Goal: Task Accomplishment & Management: Manage account settings

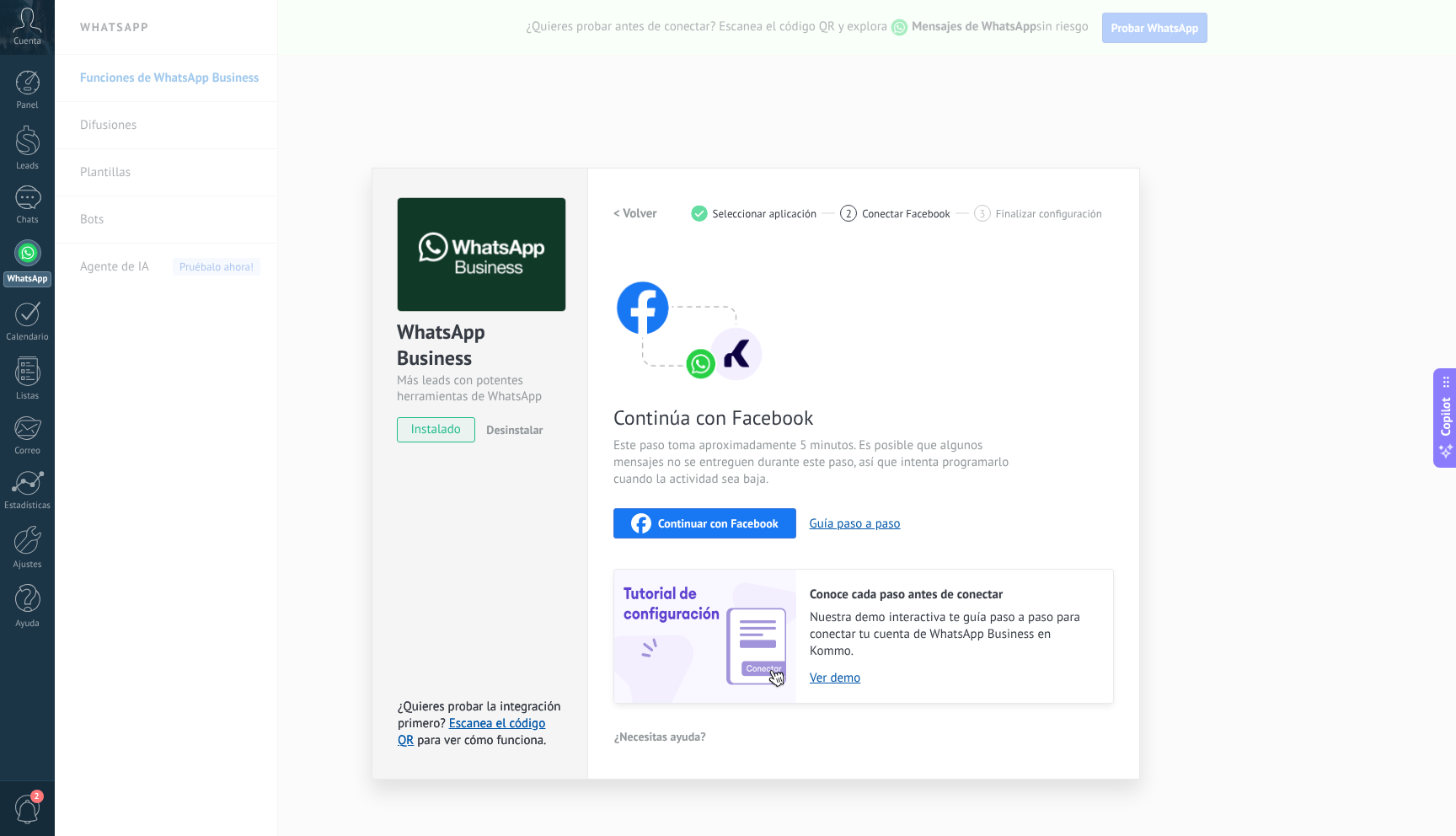
click at [330, 543] on div "WhatsApp Business Más leads con potentes herramientas de WhatsApp instalado Des…" at bounding box center [755, 418] width 1401 height 836
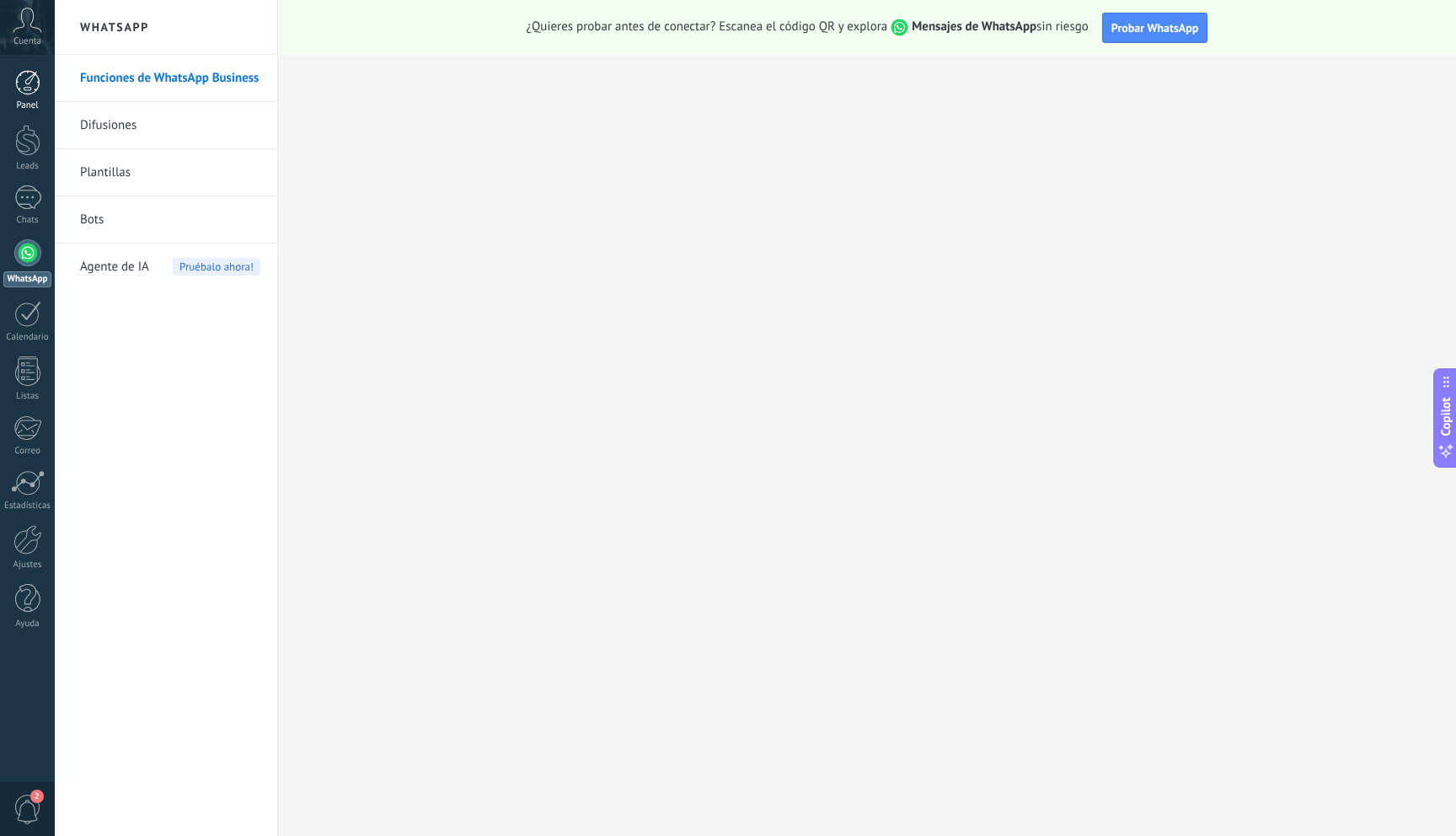
click at [34, 81] on div at bounding box center [28, 83] width 25 height 25
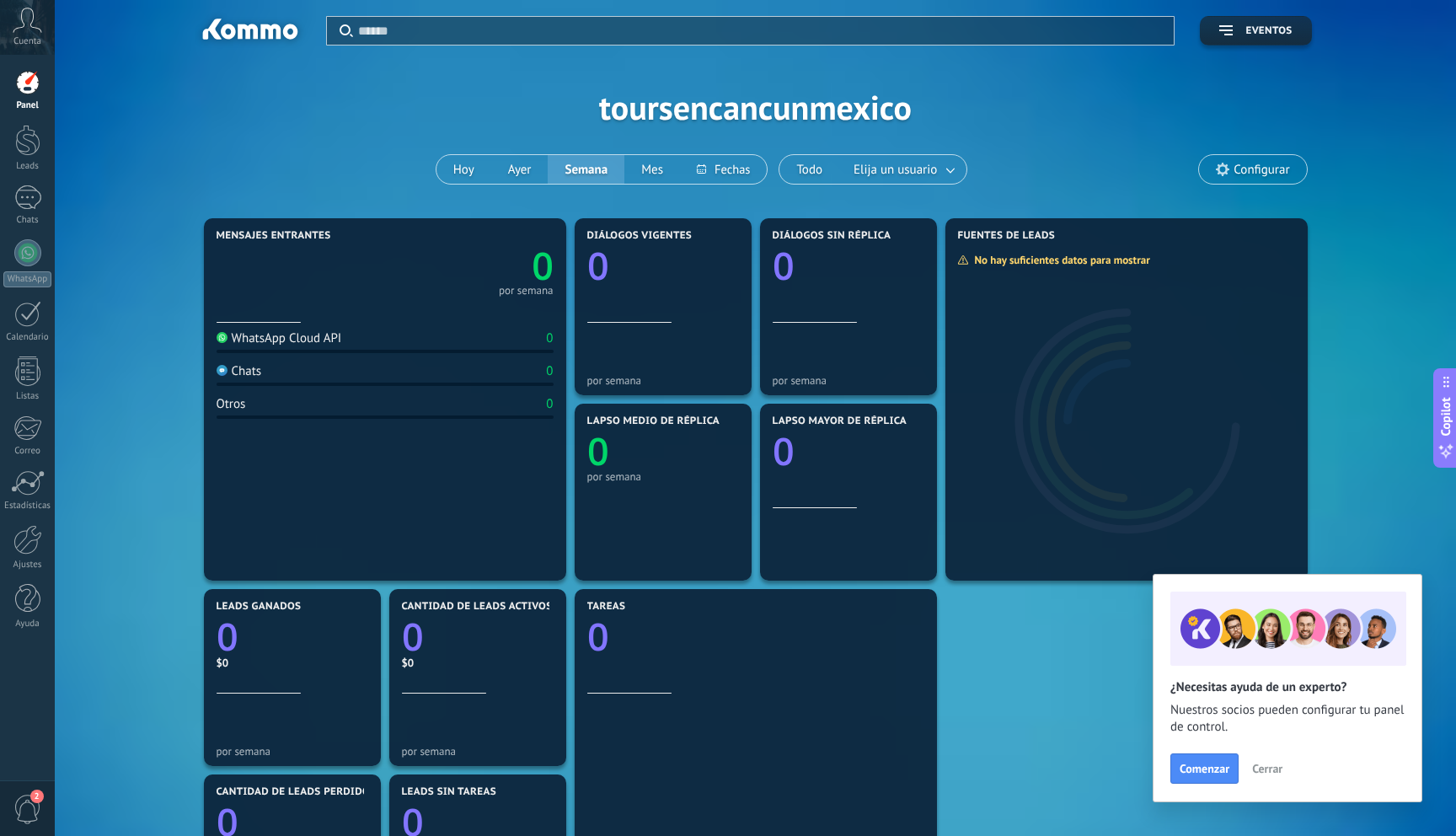
click at [333, 177] on div "Aplicar Eventos toursencancunmexico [DATE] [DATE] Semana Mes Todo Elija un usua…" at bounding box center [756, 107] width 1351 height 214
click at [30, 266] on link "WhatsApp" at bounding box center [27, 263] width 55 height 48
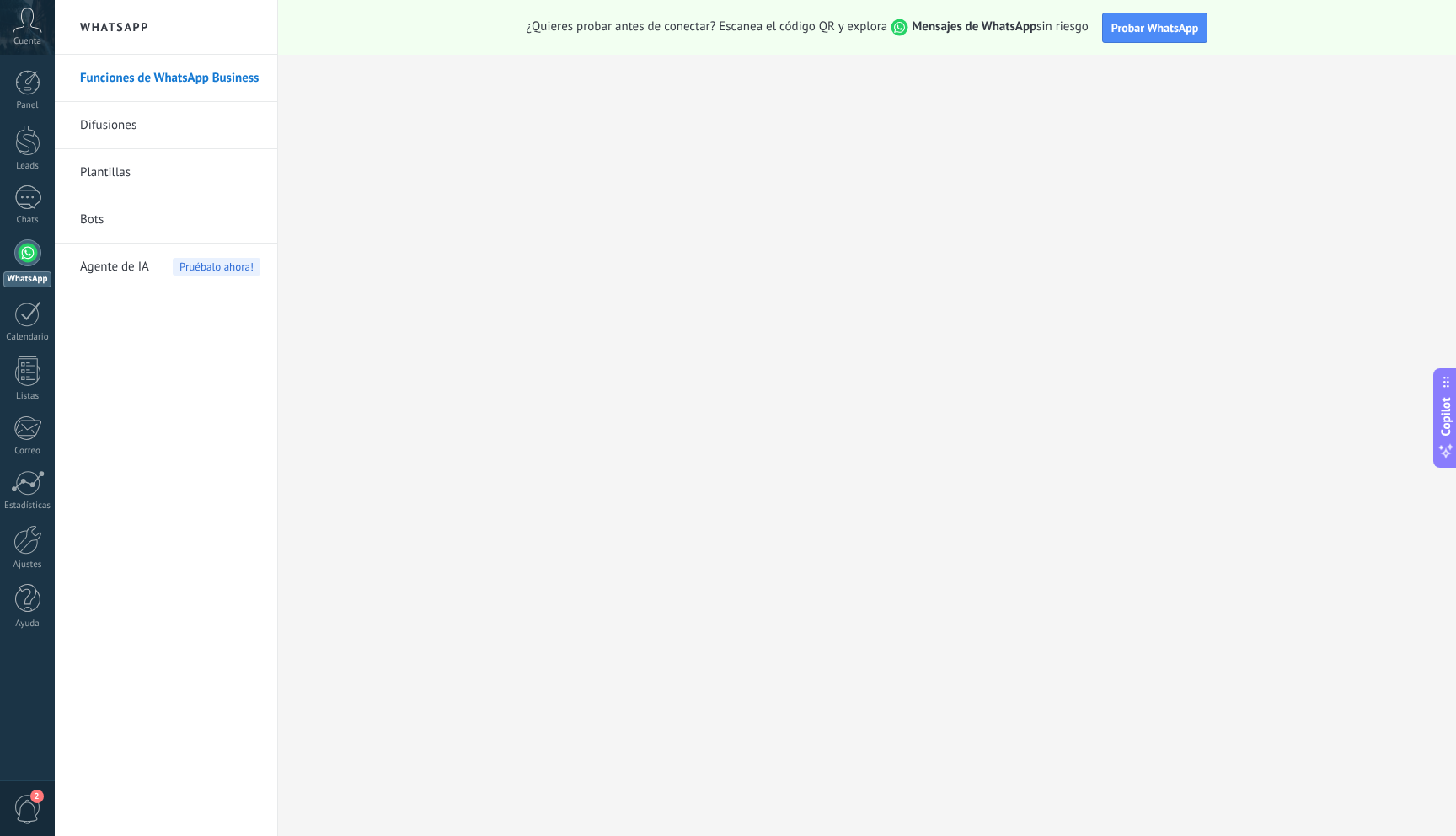
click at [30, 60] on div "Panel Leads Chats WhatsApp Clientes" at bounding box center [55, 418] width 109 height 727
click at [28, 797] on span "2" at bounding box center [27, 810] width 28 height 29
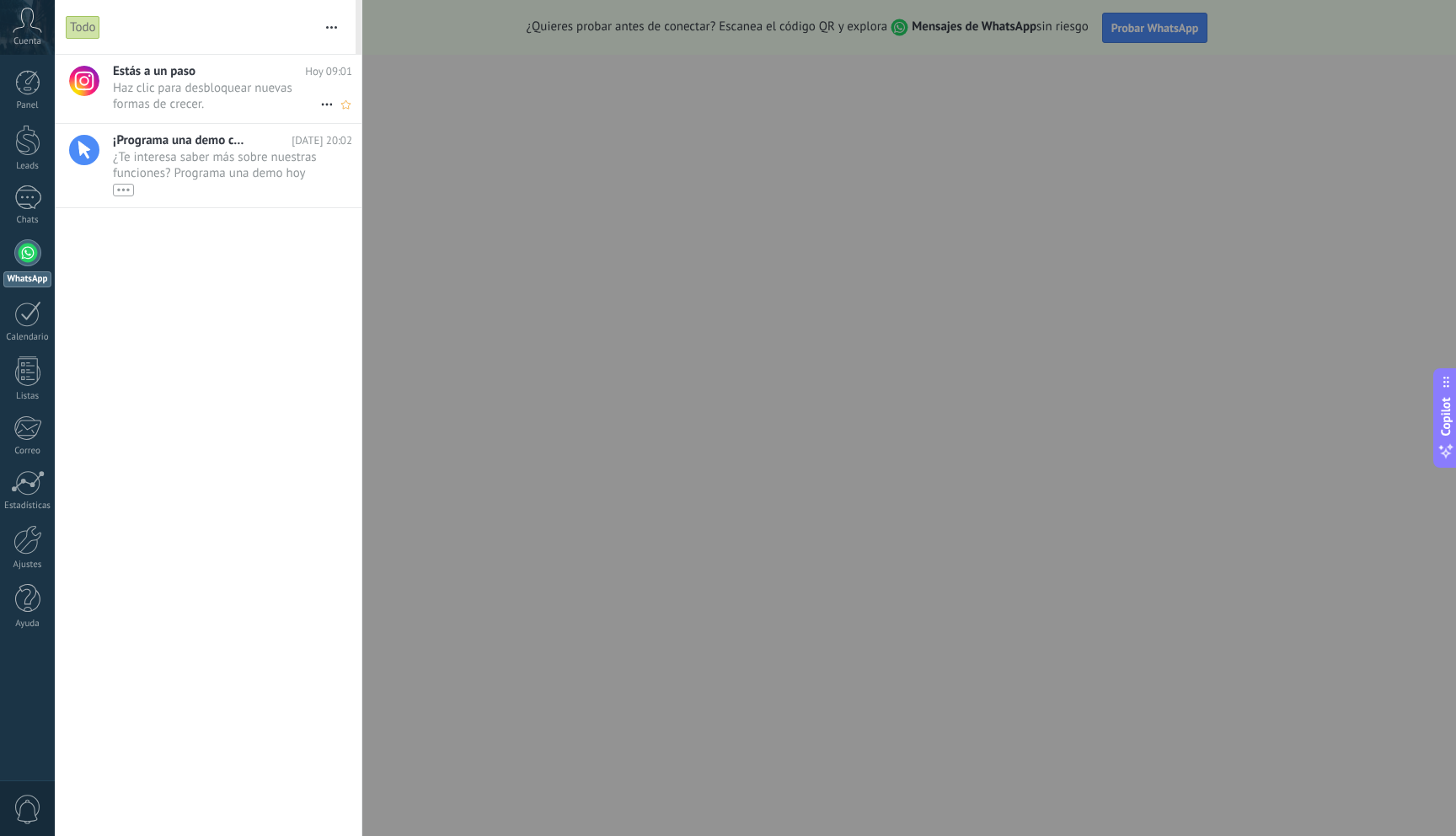
click at [135, 91] on span "Haz clic para desbloquear nuevas formas de crecer. •••" at bounding box center [217, 96] width 208 height 32
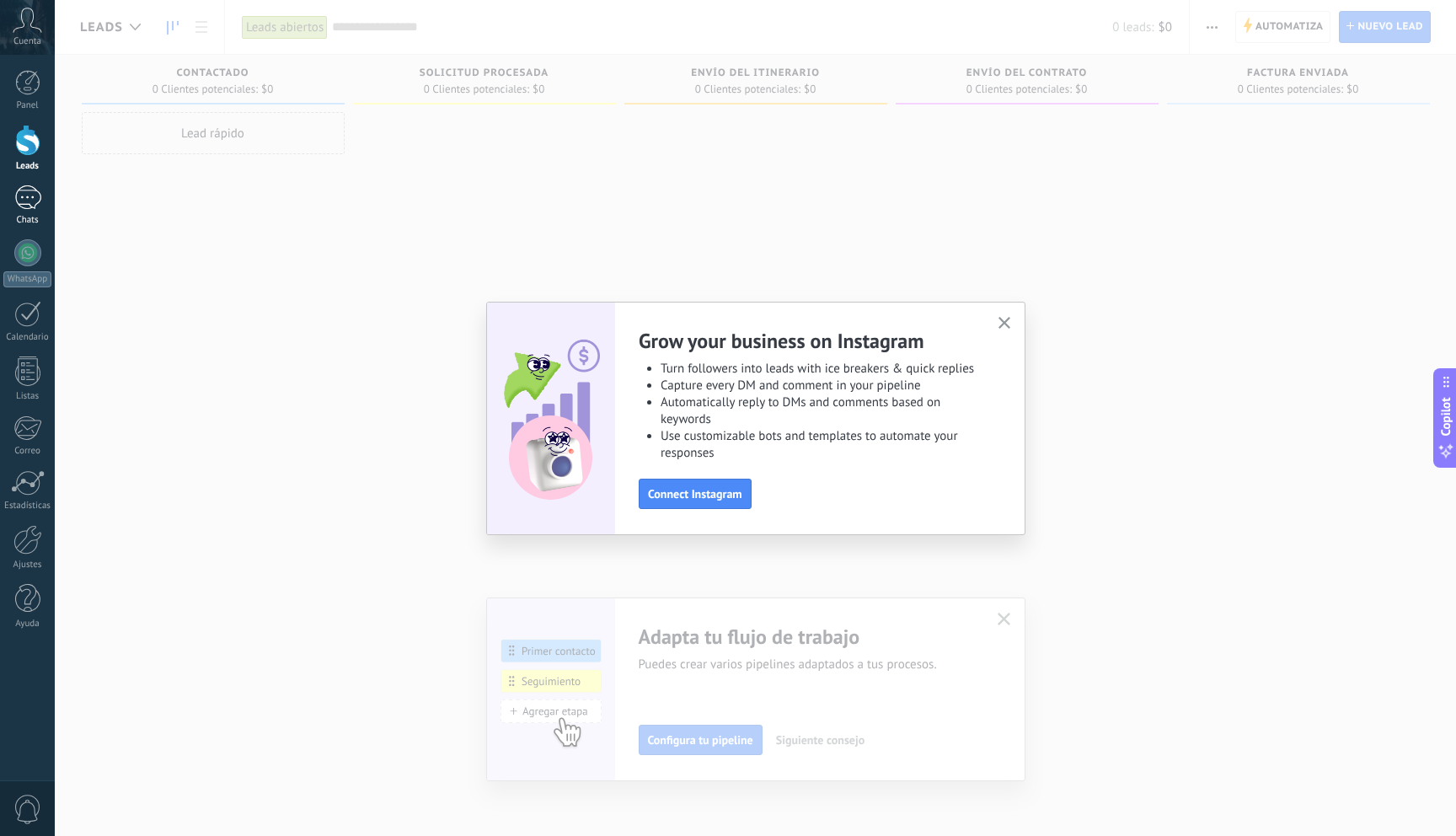
click at [28, 199] on div at bounding box center [28, 198] width 27 height 25
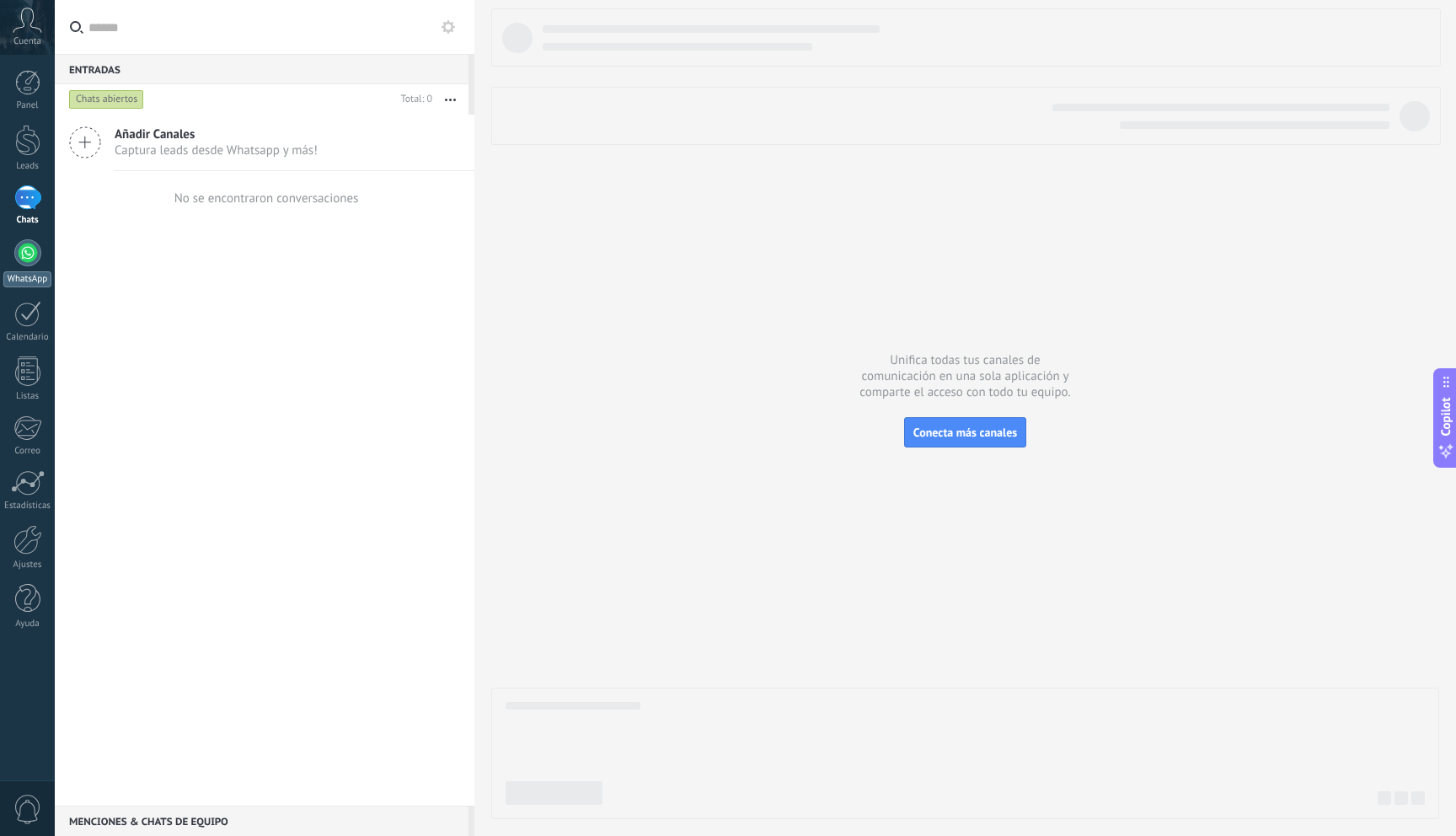
click at [25, 253] on div at bounding box center [28, 253] width 27 height 27
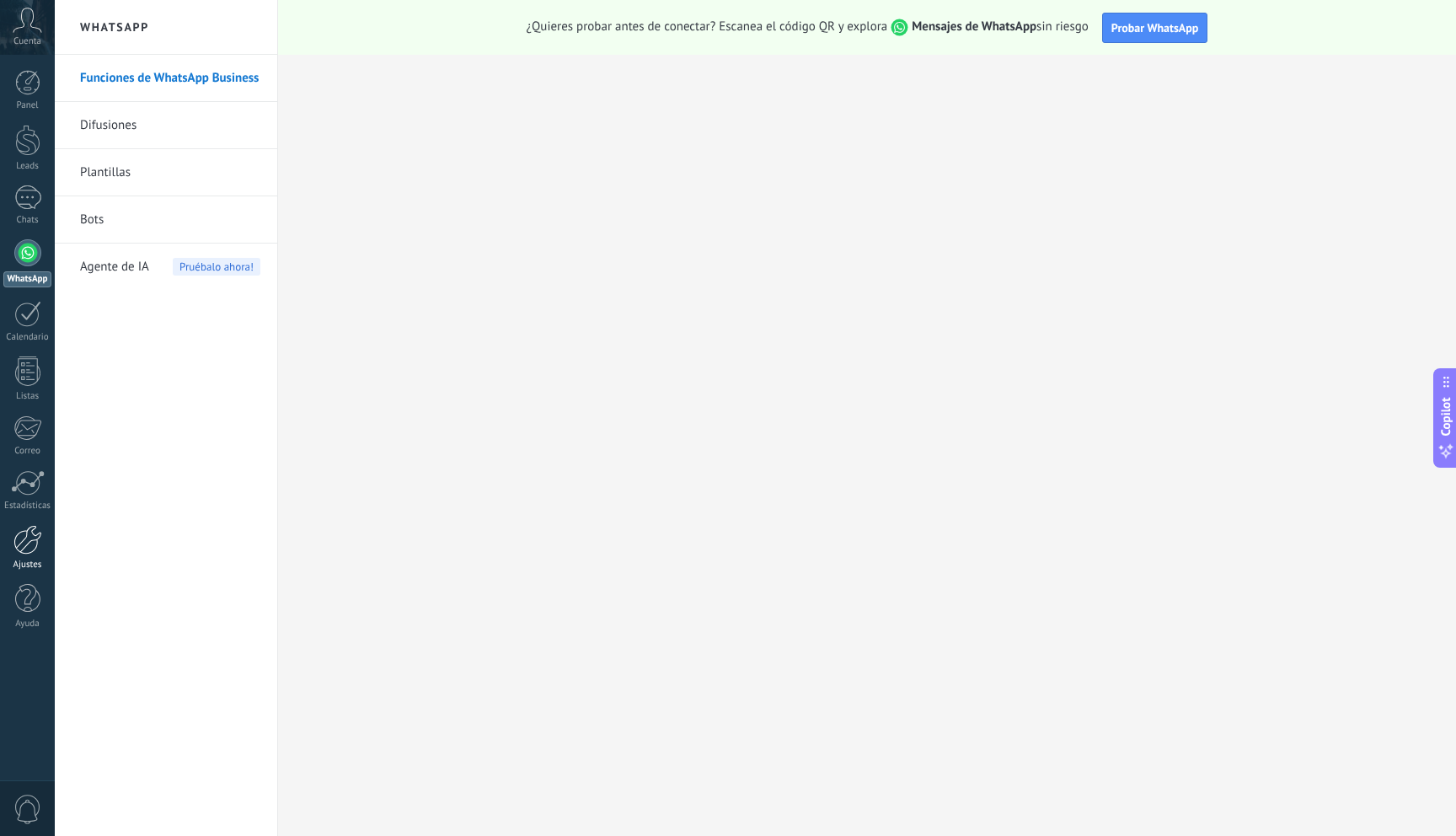
click at [32, 539] on div at bounding box center [27, 540] width 28 height 29
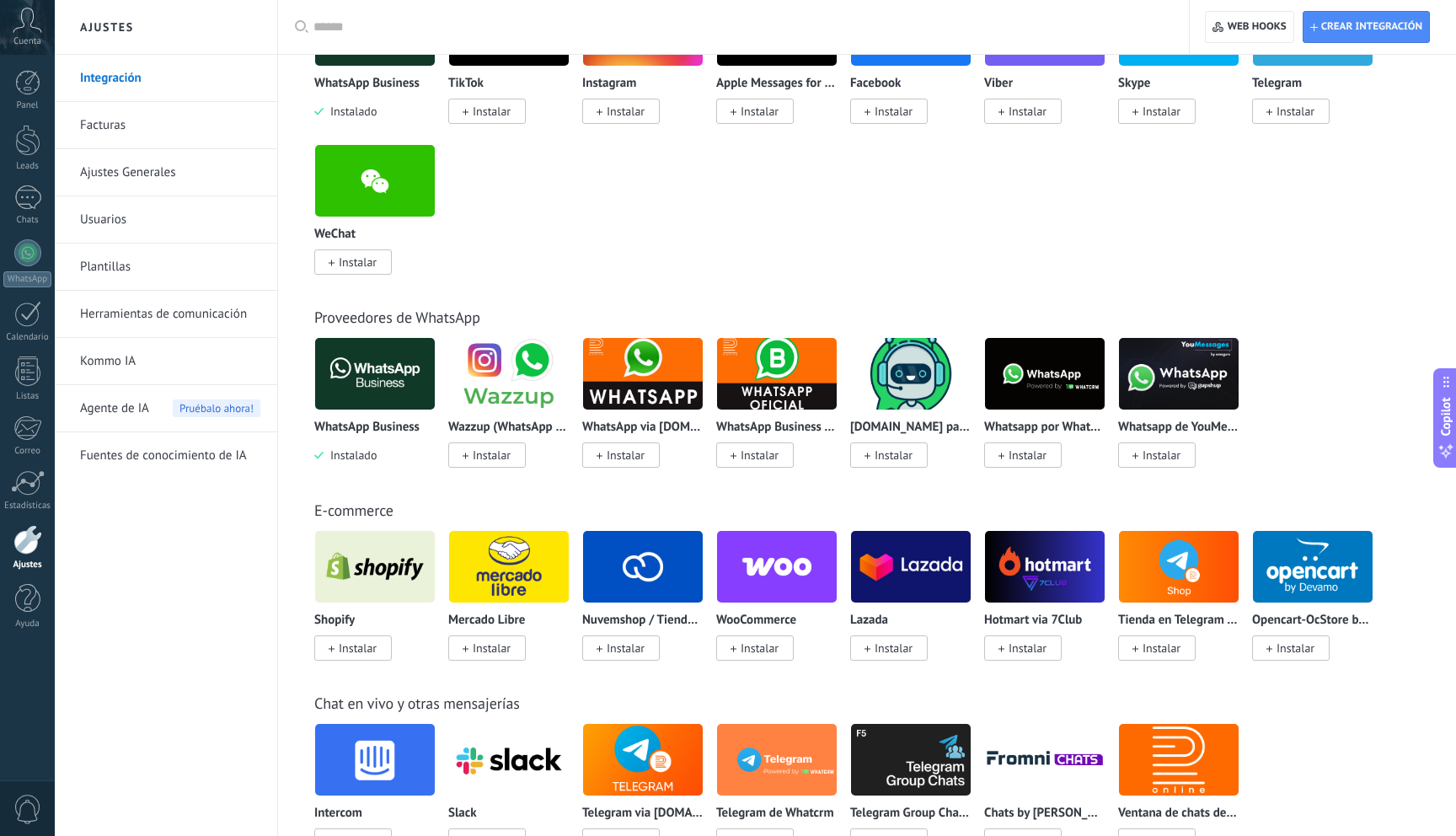
scroll to position [508, 0]
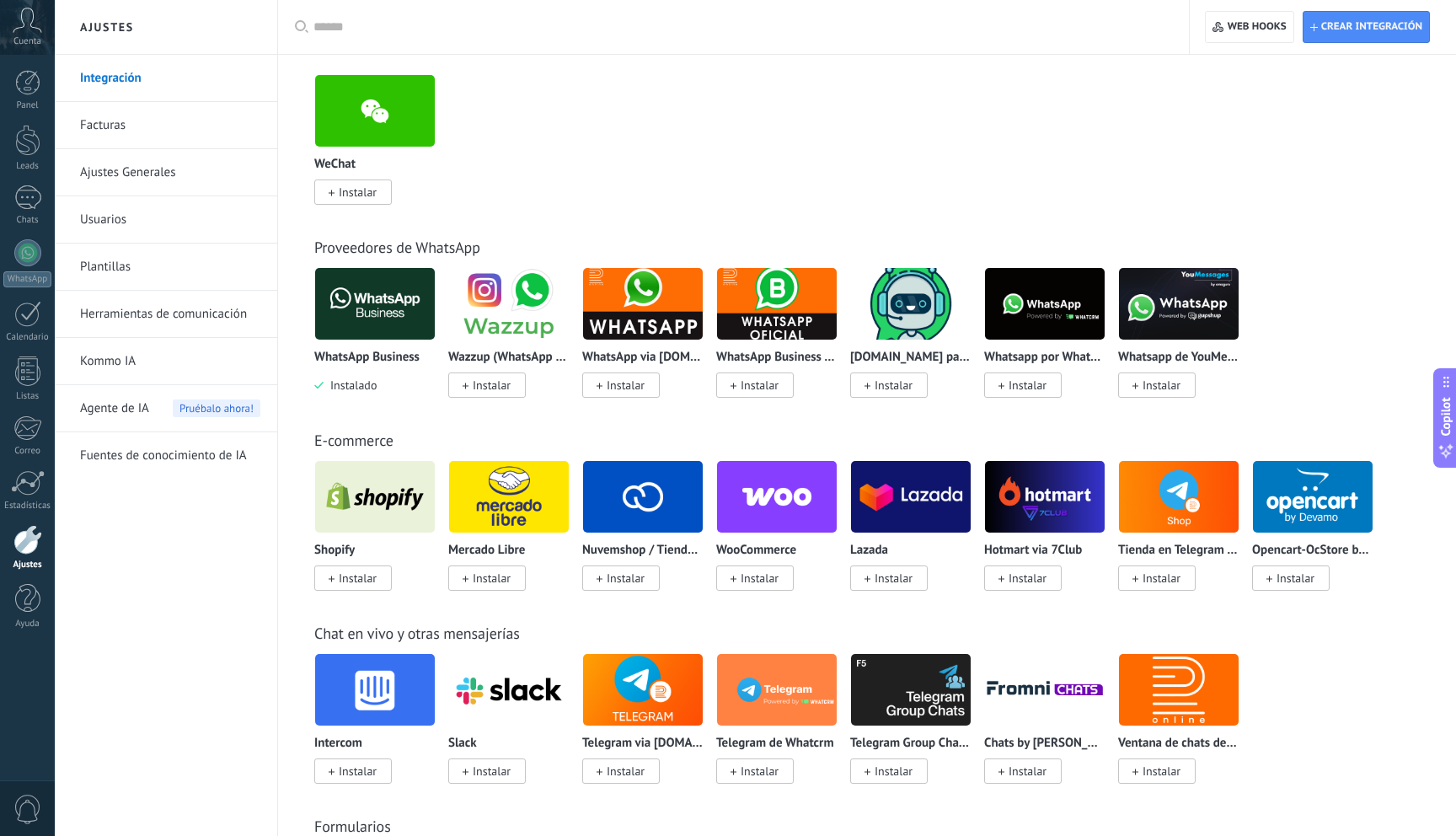
click at [366, 388] on span "Instalado" at bounding box center [350, 385] width 53 height 15
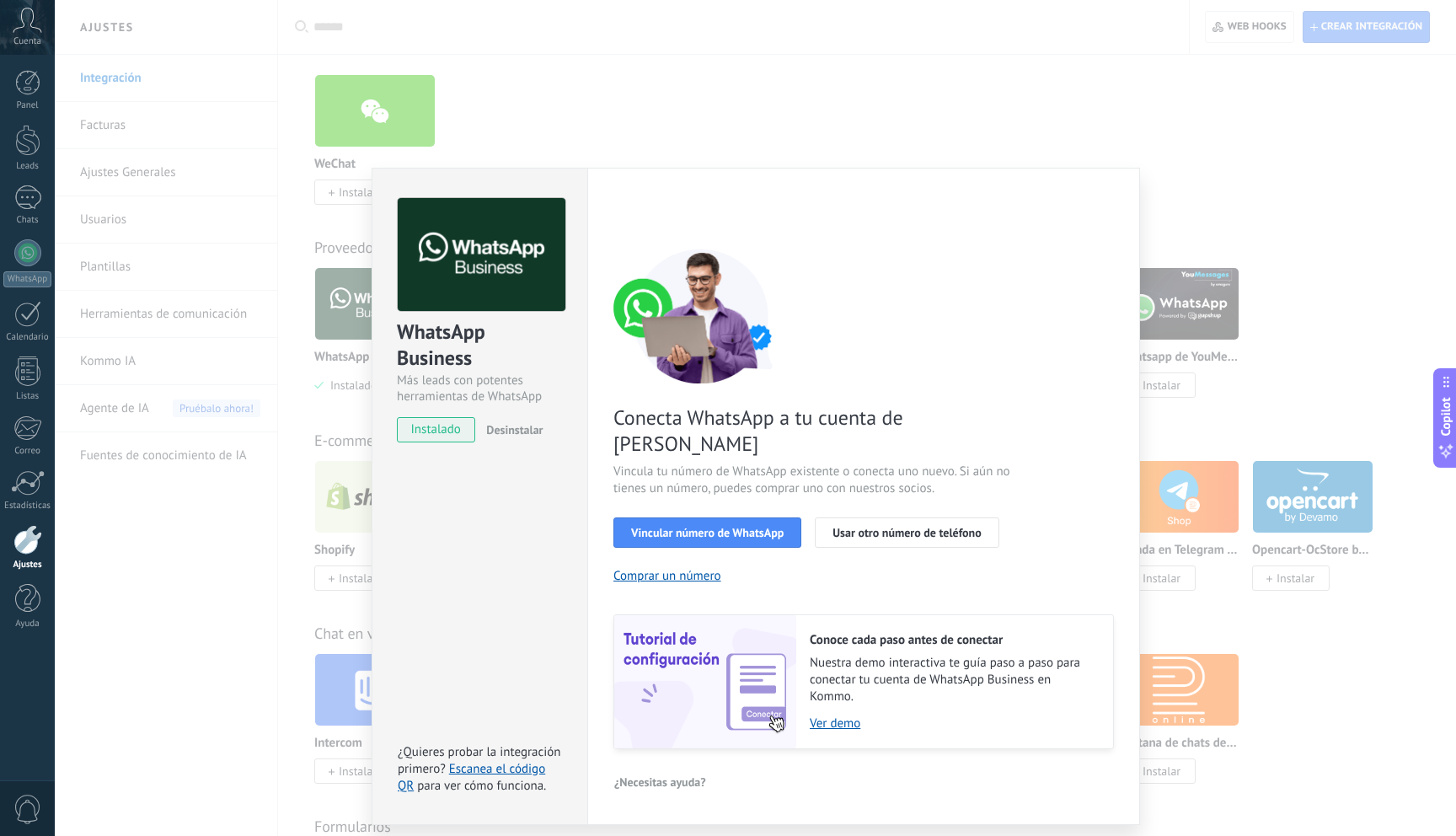
click at [514, 434] on span "Desinstalar" at bounding box center [514, 430] width 56 height 15
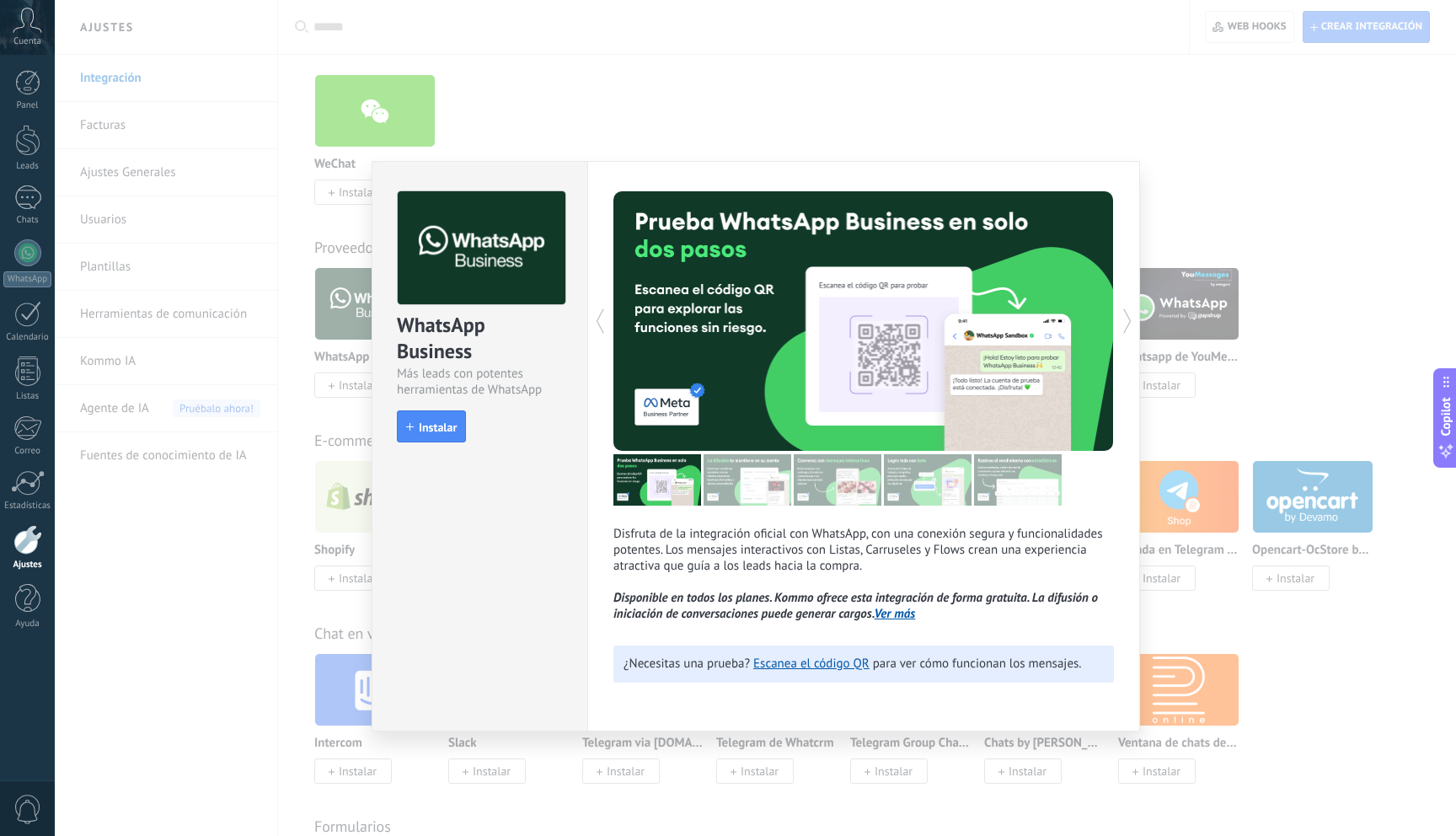
click at [625, 122] on div "WhatsApp Business Más leads con potentes herramientas de WhatsApp install Insta…" at bounding box center [755, 418] width 1401 height 836
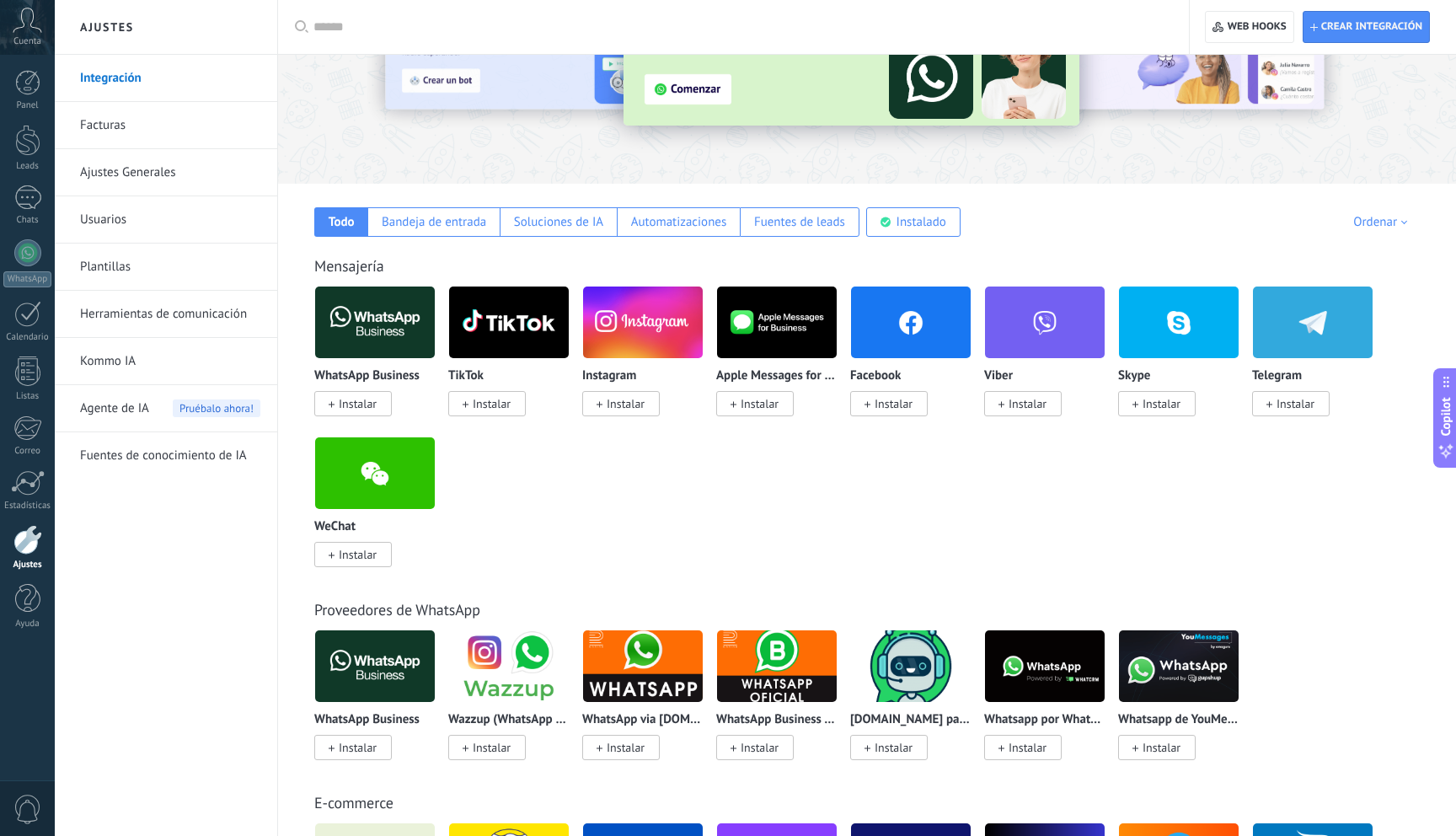
scroll to position [0, 0]
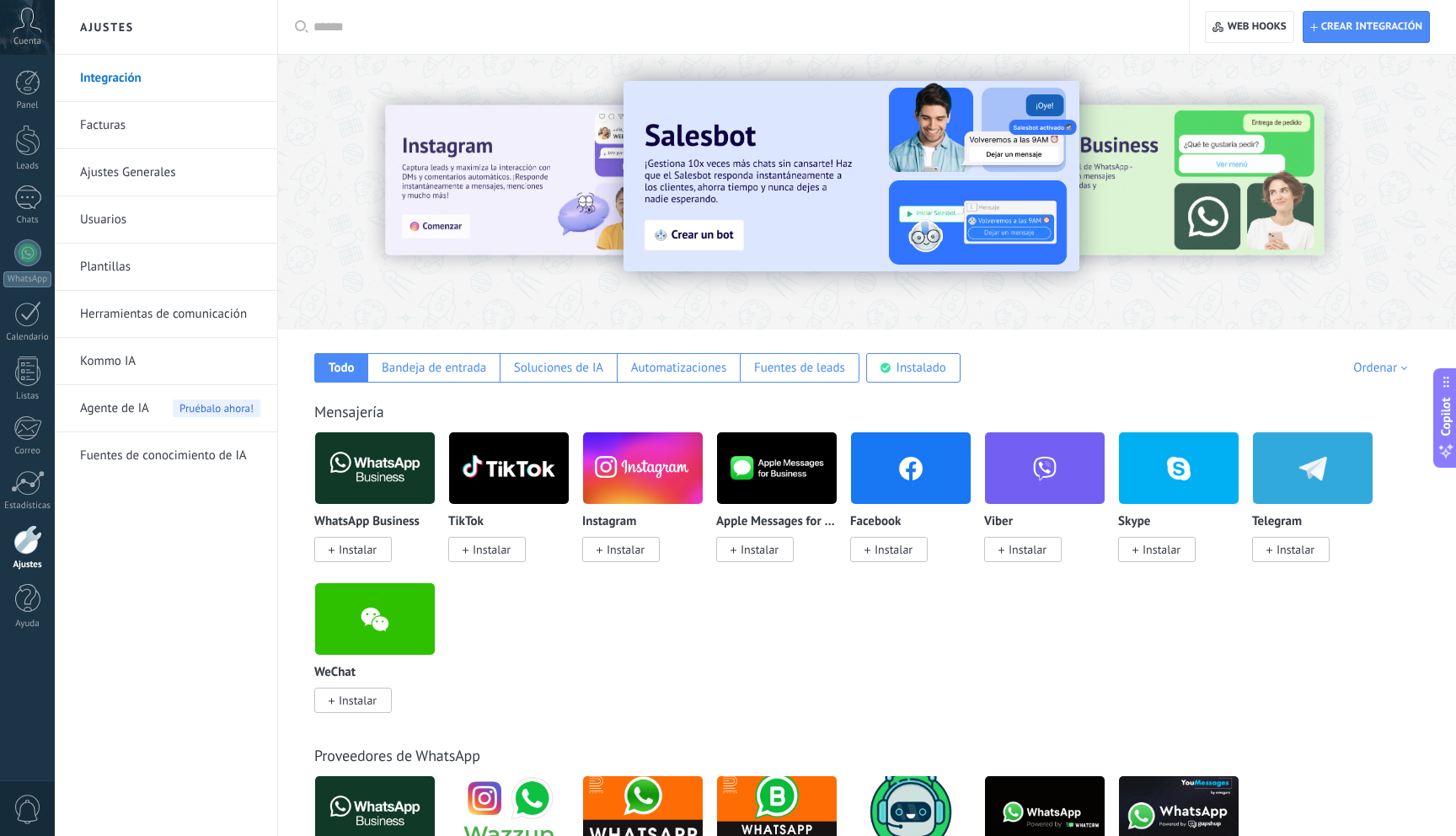
click at [38, 36] on span "Cuenta" at bounding box center [27, 42] width 28 height 11
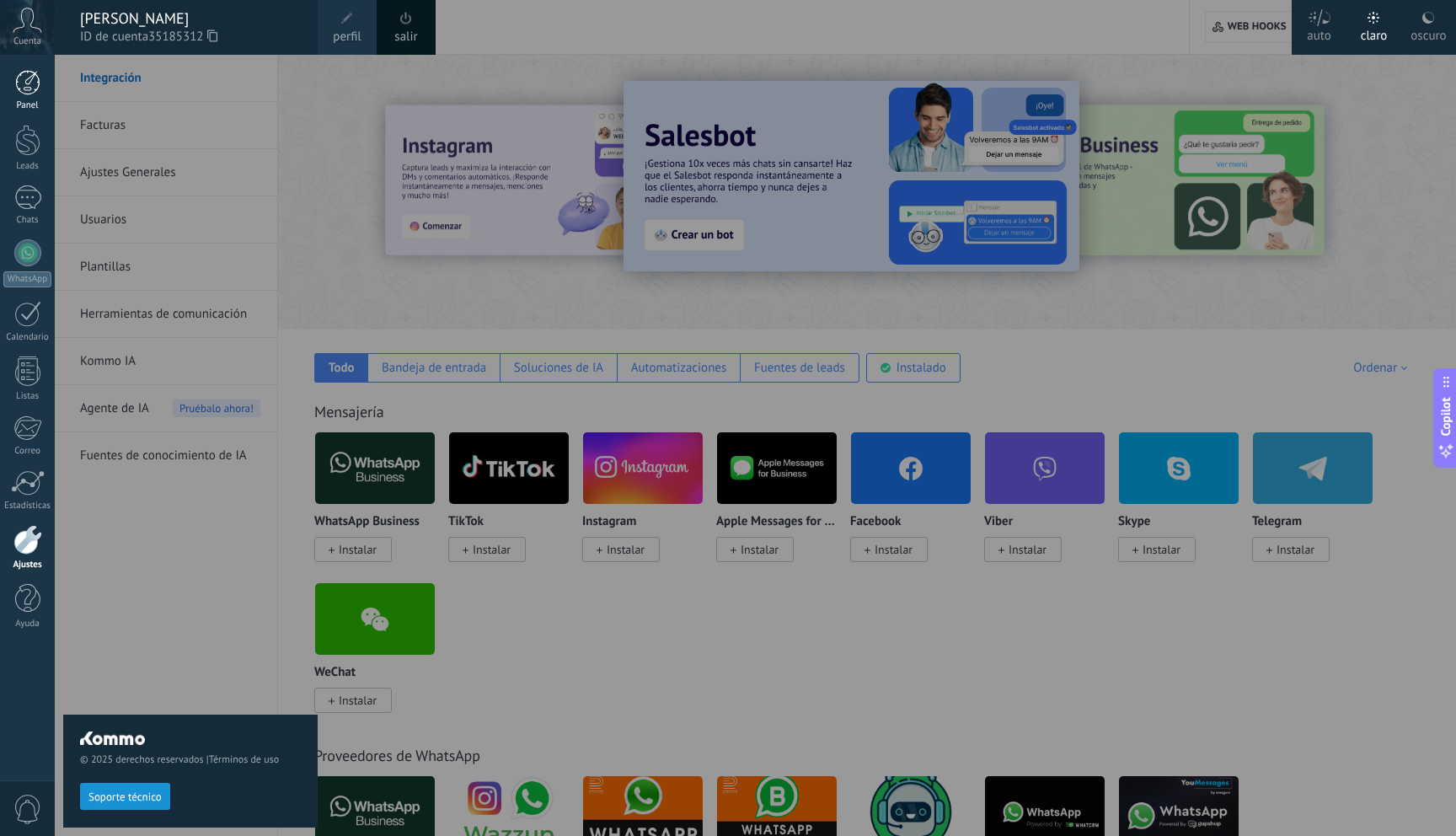
click at [21, 88] on div at bounding box center [28, 83] width 25 height 25
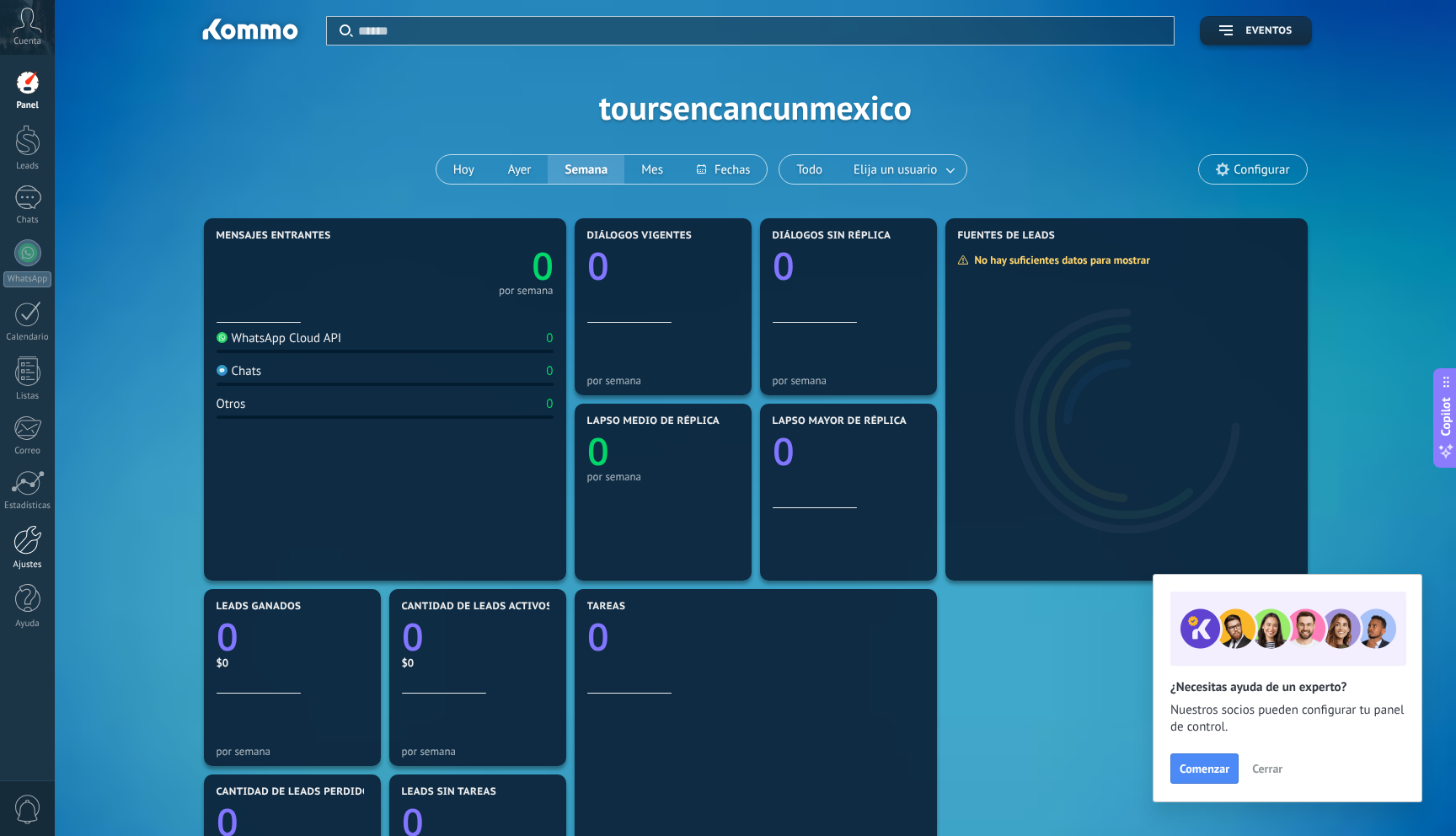
click at [36, 540] on div at bounding box center [27, 540] width 28 height 29
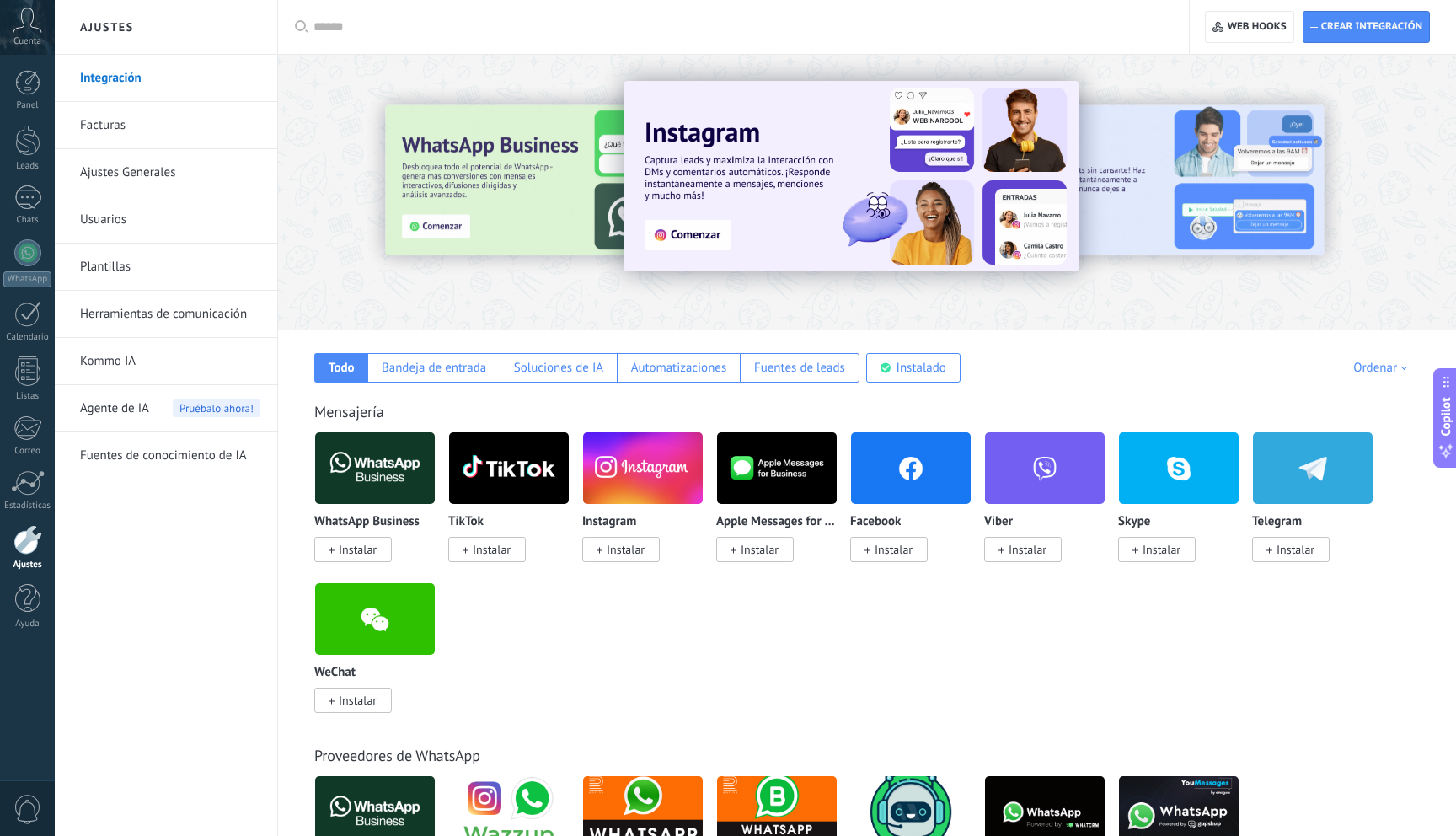
click at [877, 549] on span "Instalar" at bounding box center [894, 549] width 38 height 15
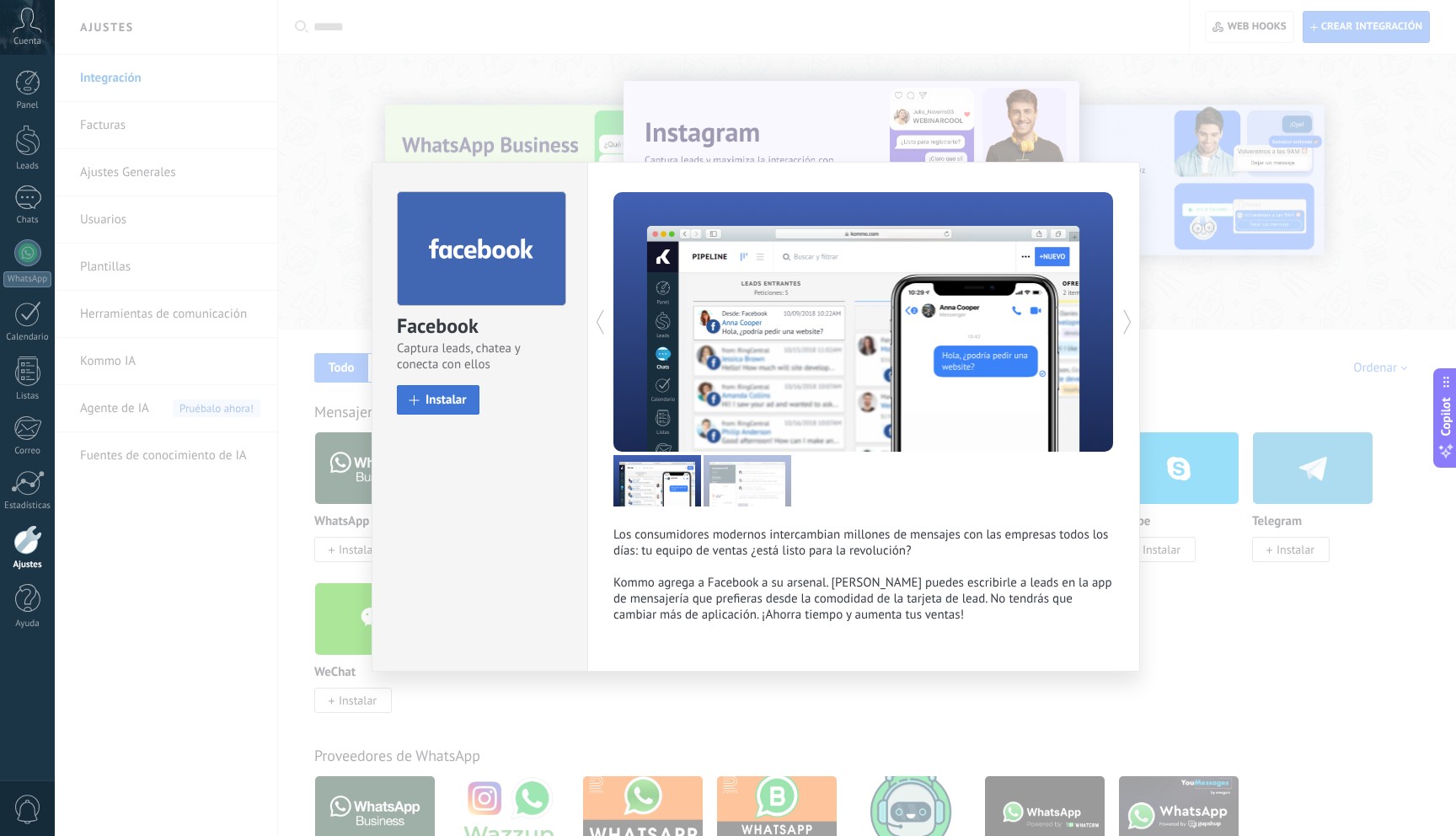
click at [457, 403] on span "Instalar" at bounding box center [445, 400] width 41 height 13
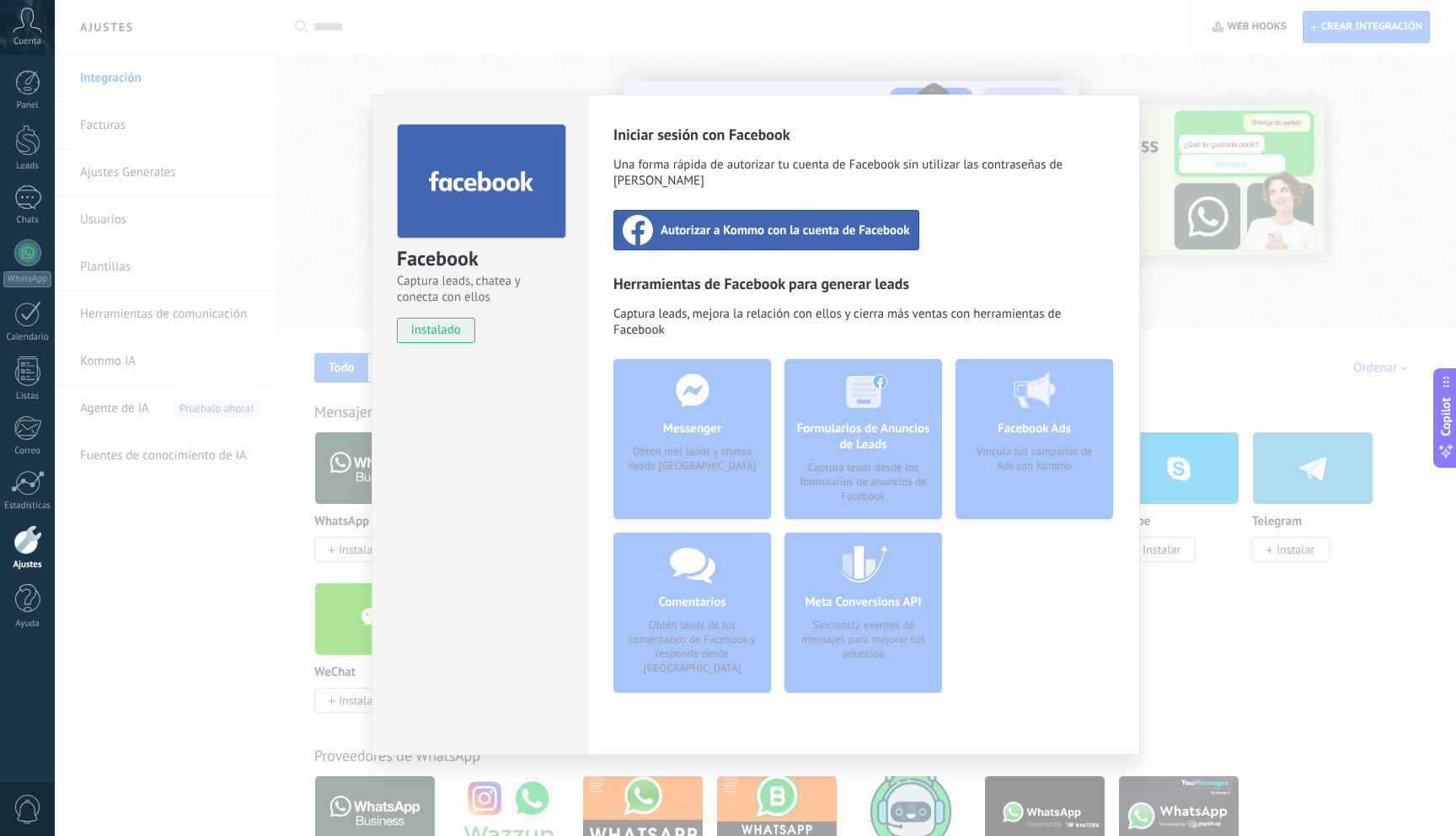
click at [584, 75] on div "Facebook Captura leads, chatea y conecta con ellos instalado Desinstalar Inicia…" at bounding box center [755, 418] width 1401 height 836
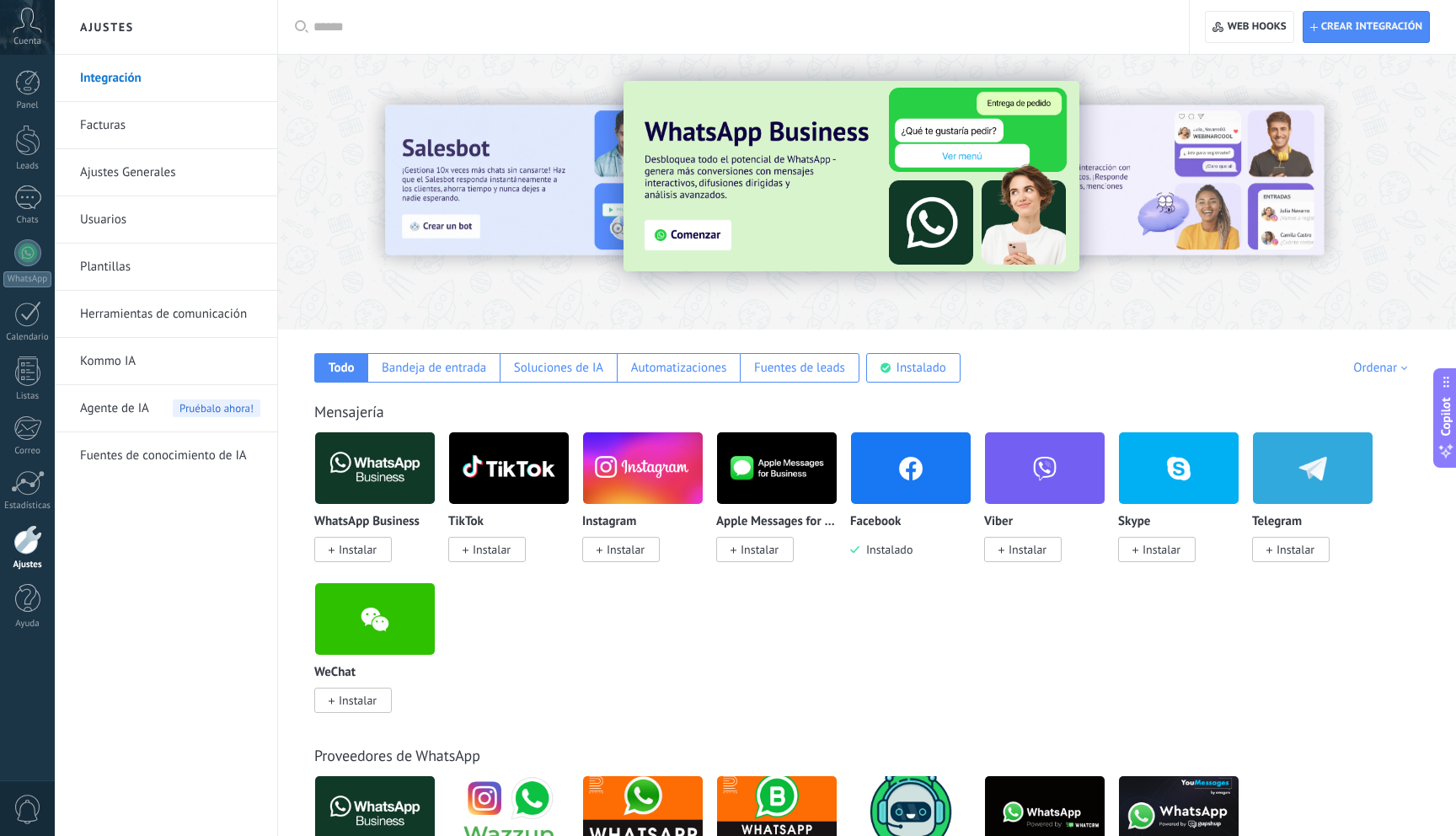
click at [616, 552] on span "Instalar" at bounding box center [626, 549] width 38 height 15
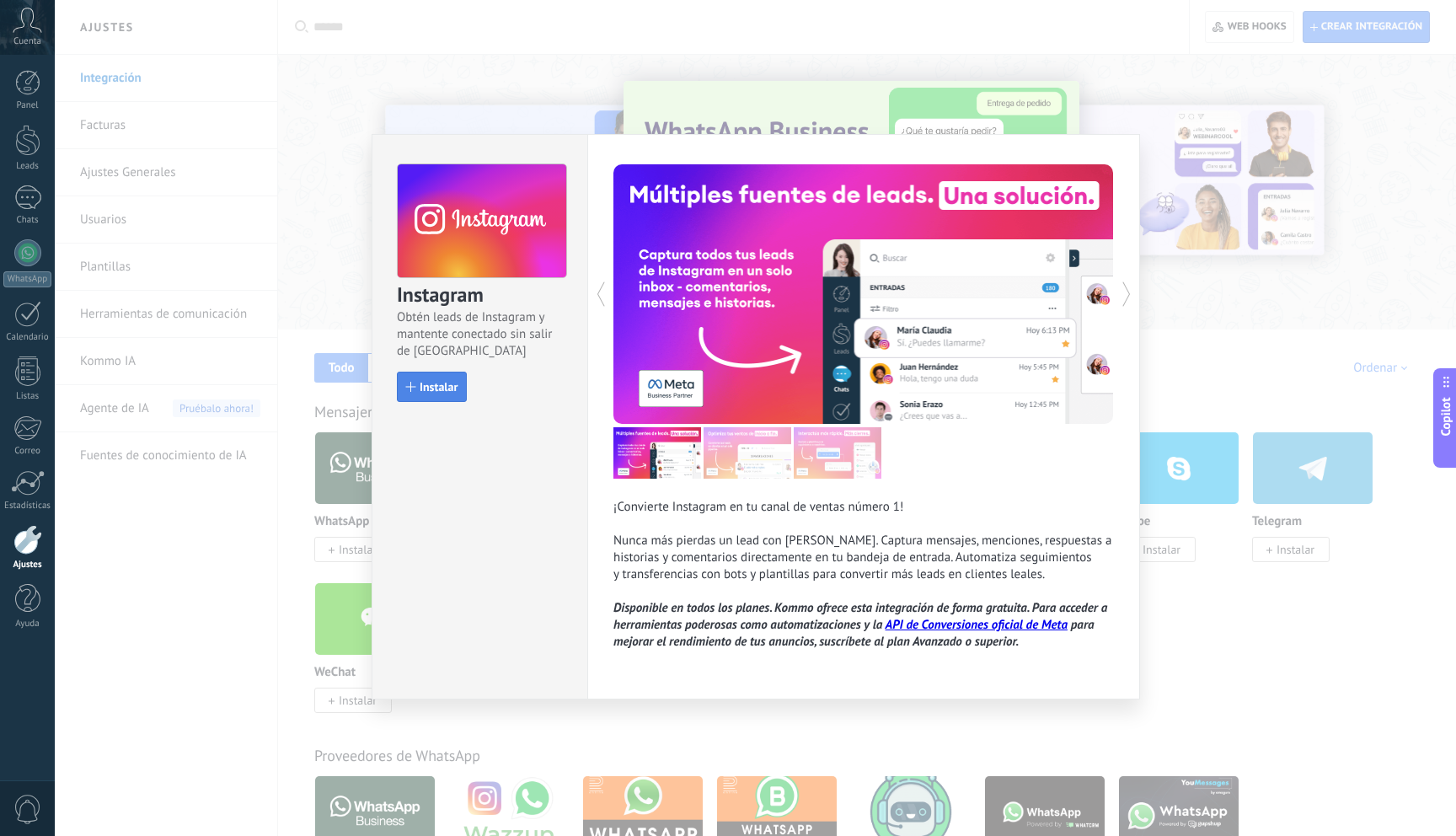
click at [437, 390] on span "Instalar" at bounding box center [439, 386] width 38 height 12
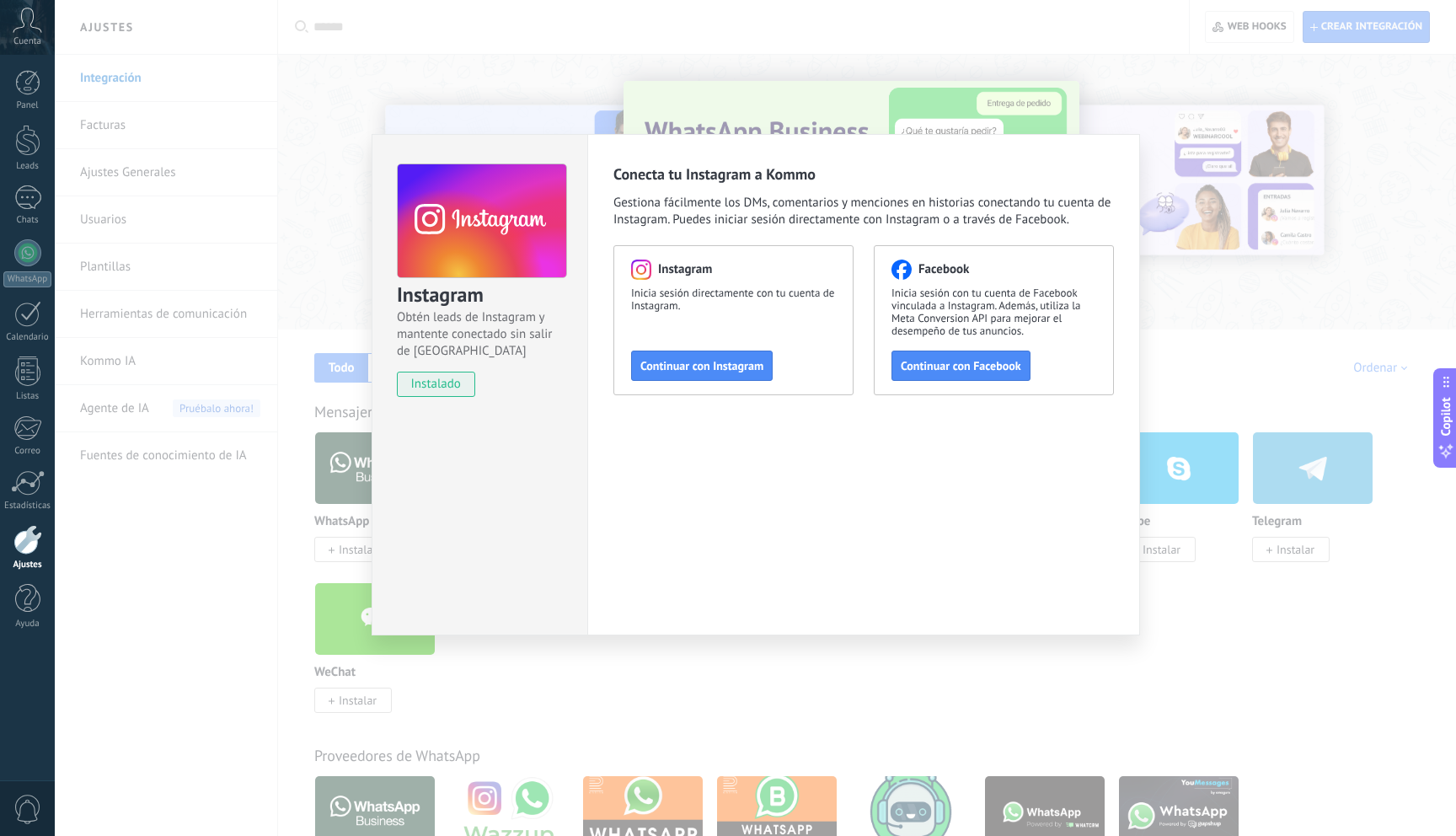
click at [517, 80] on div "Instagram Obtén leads de Instagram y mantente conectado sin salir de Kommo inst…" at bounding box center [755, 418] width 1401 height 836
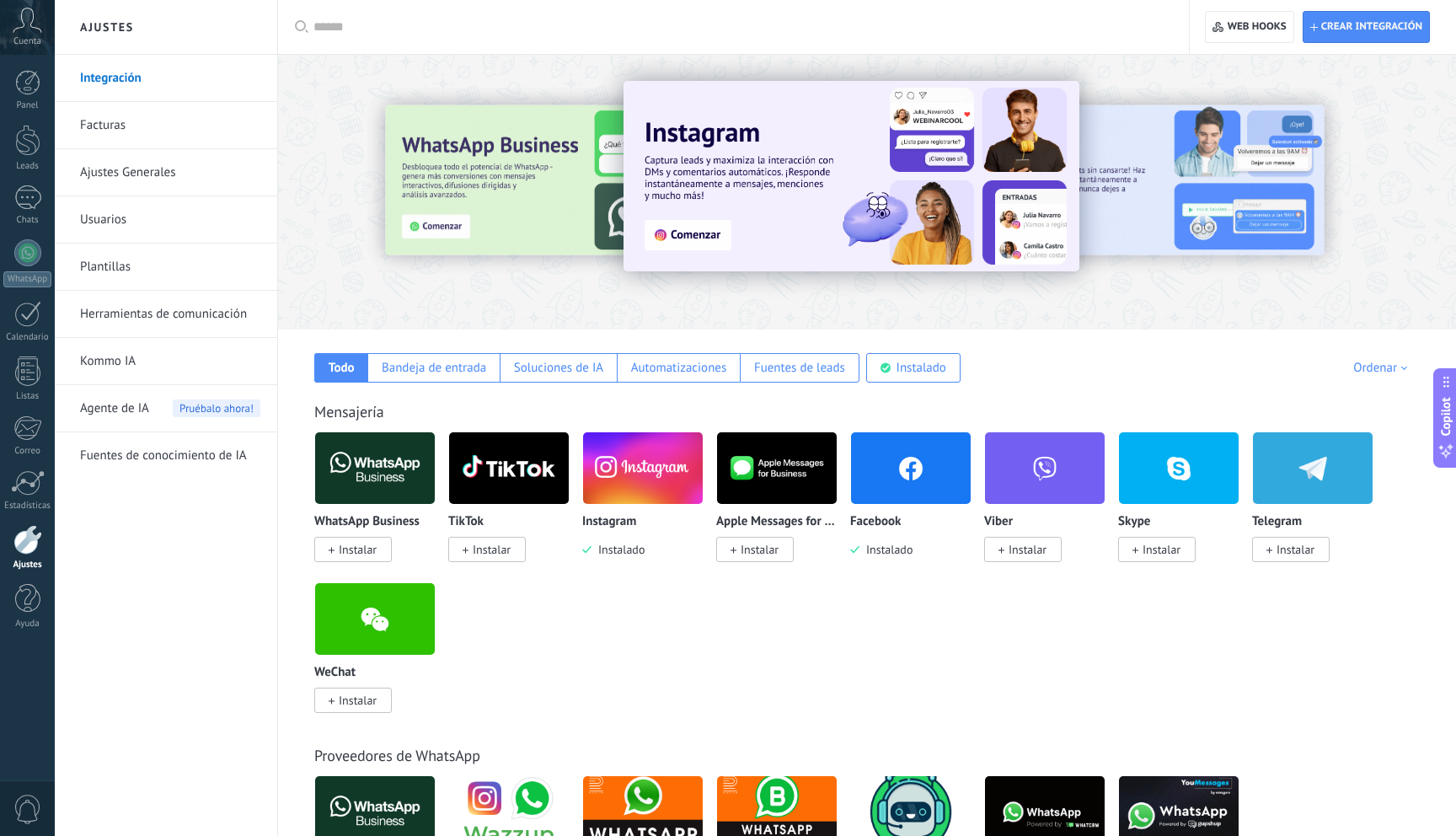
click at [494, 549] on span "Instalar" at bounding box center [492, 549] width 38 height 15
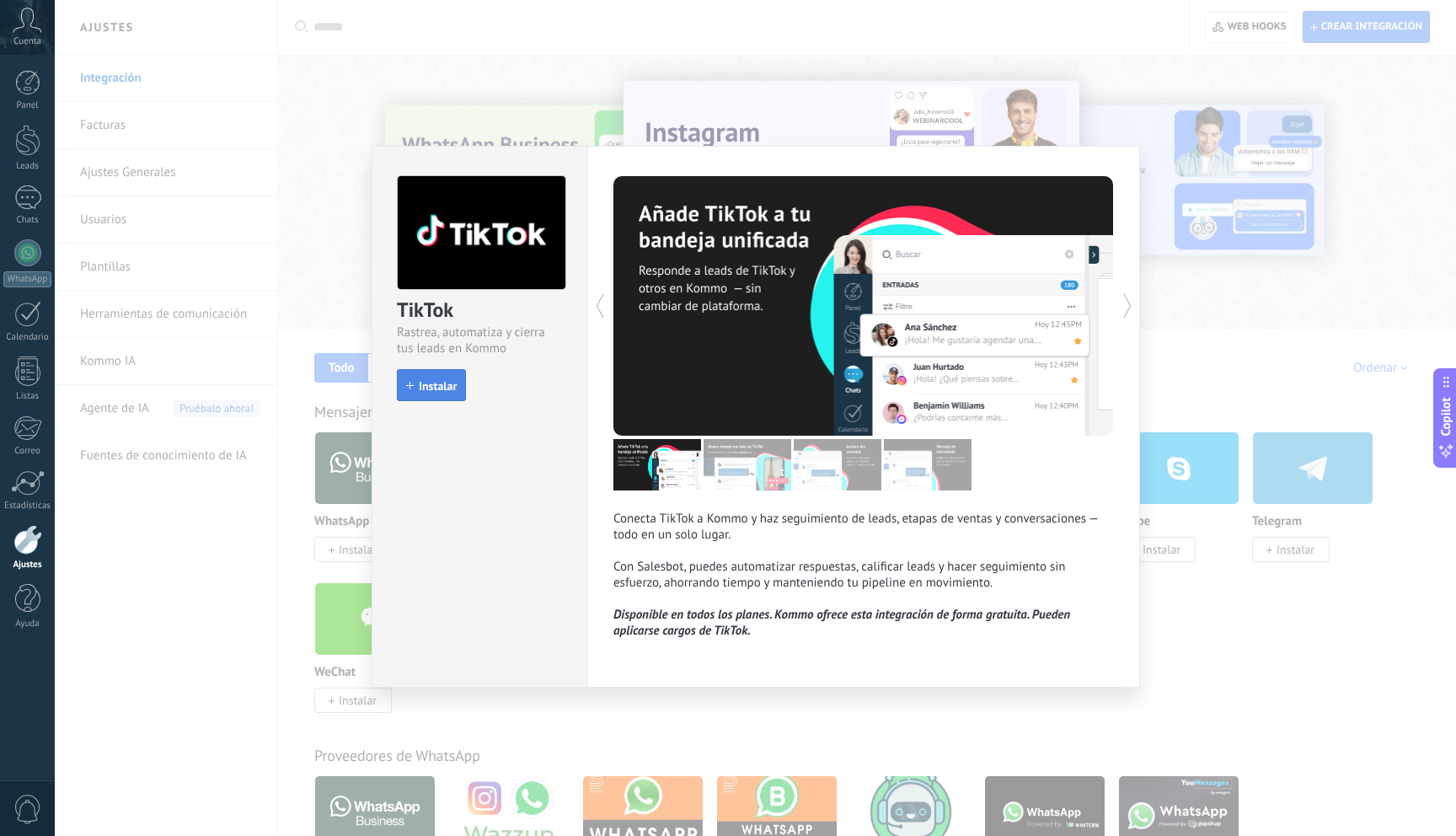
click at [447, 390] on span "Instalar" at bounding box center [438, 385] width 38 height 12
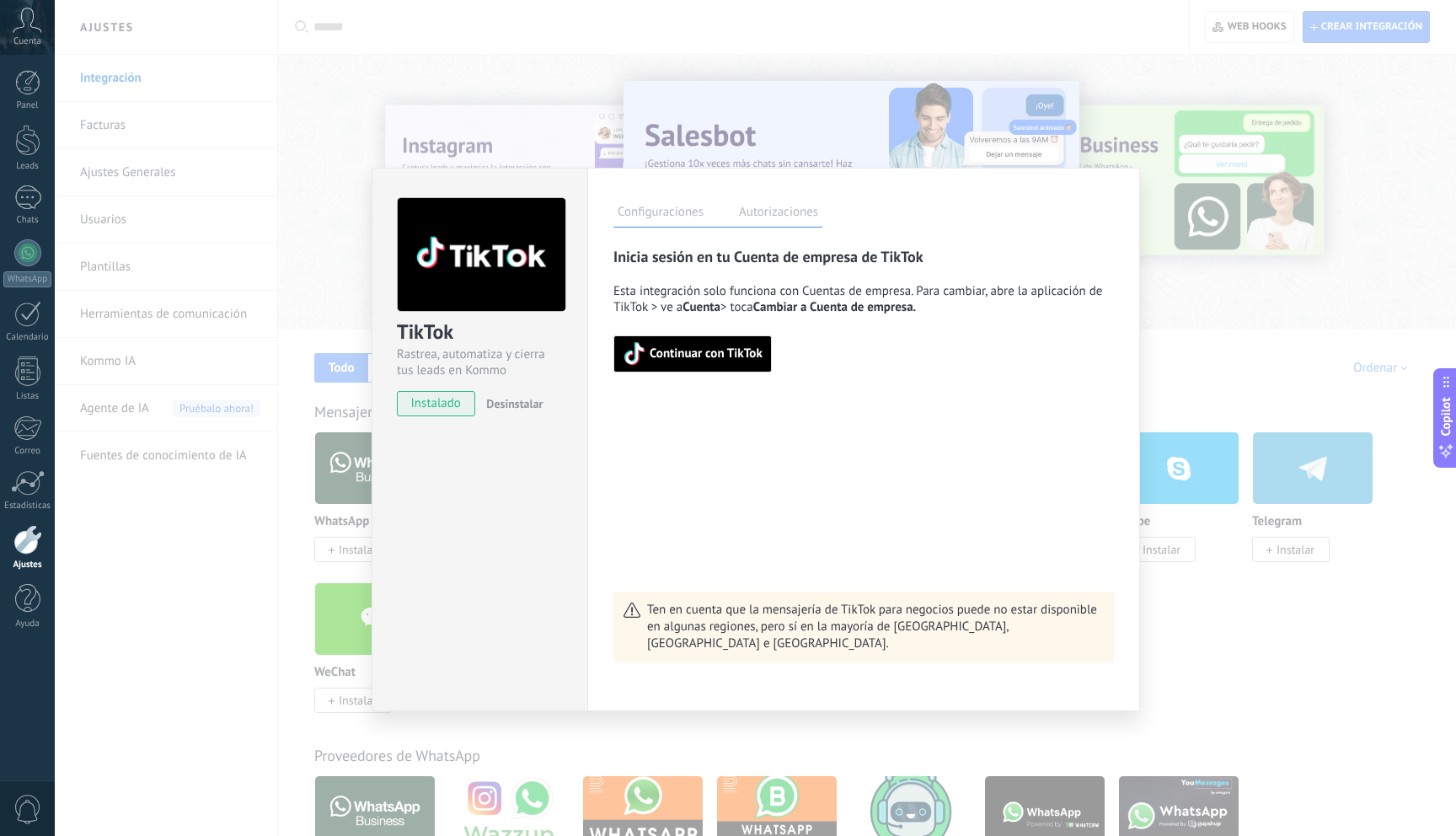
click at [339, 301] on div "TikTok Rastrea, automatiza y cierra tus leads en Kommo instalado Desinstalar Co…" at bounding box center [755, 418] width 1401 height 836
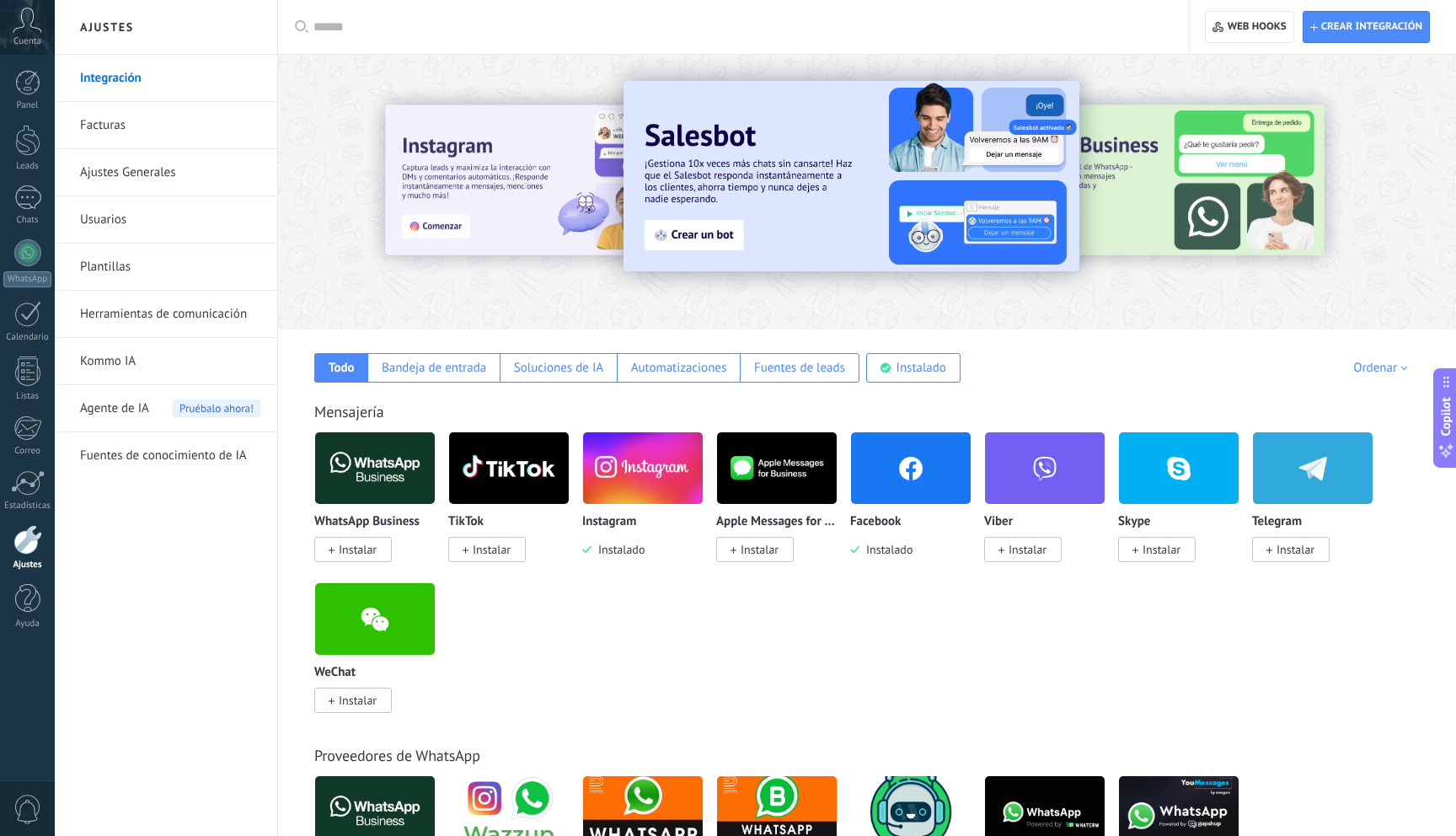
click at [1297, 547] on span "Instalar" at bounding box center [1296, 549] width 38 height 15
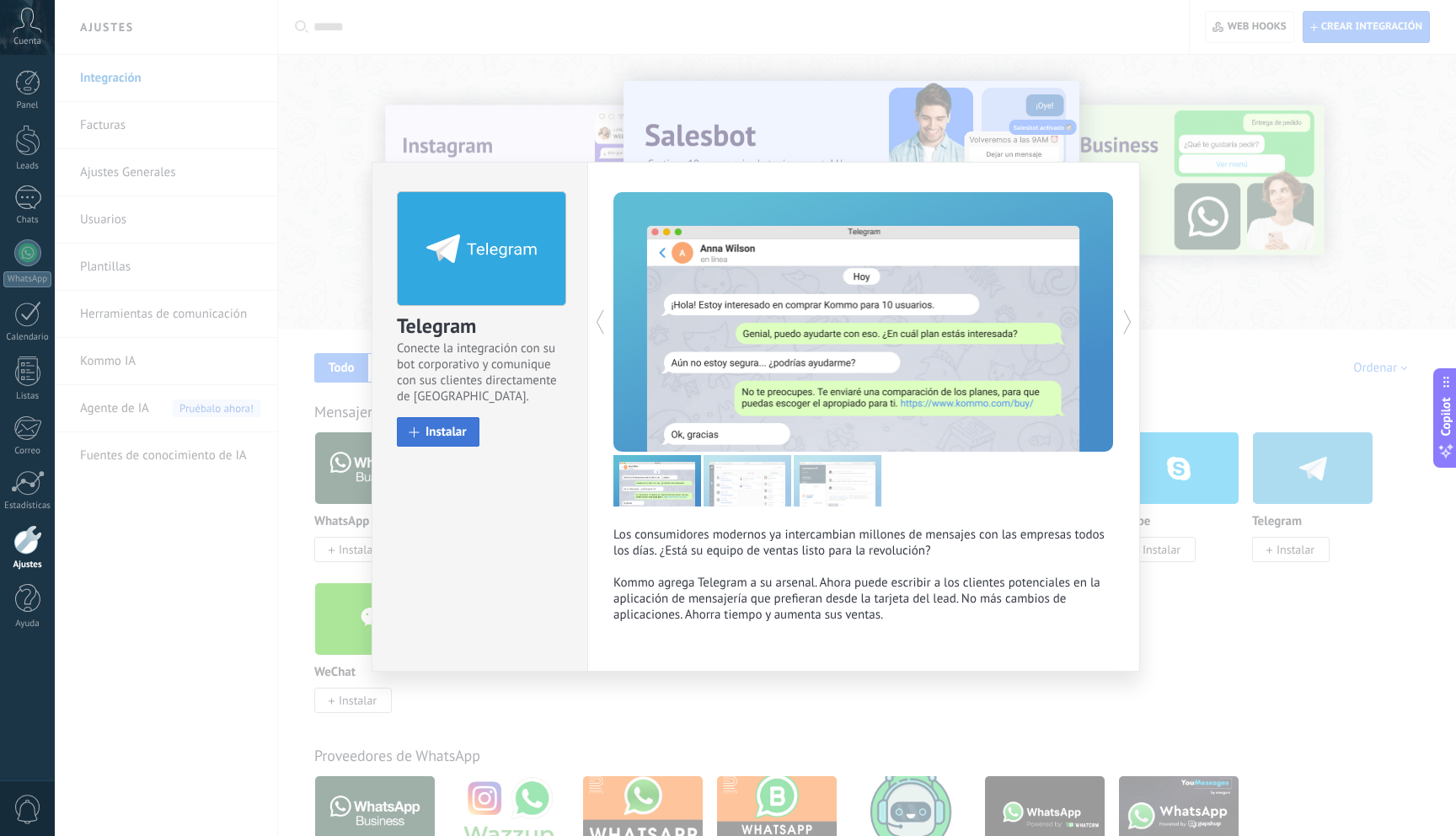
click at [444, 430] on span "Instalar" at bounding box center [445, 432] width 41 height 13
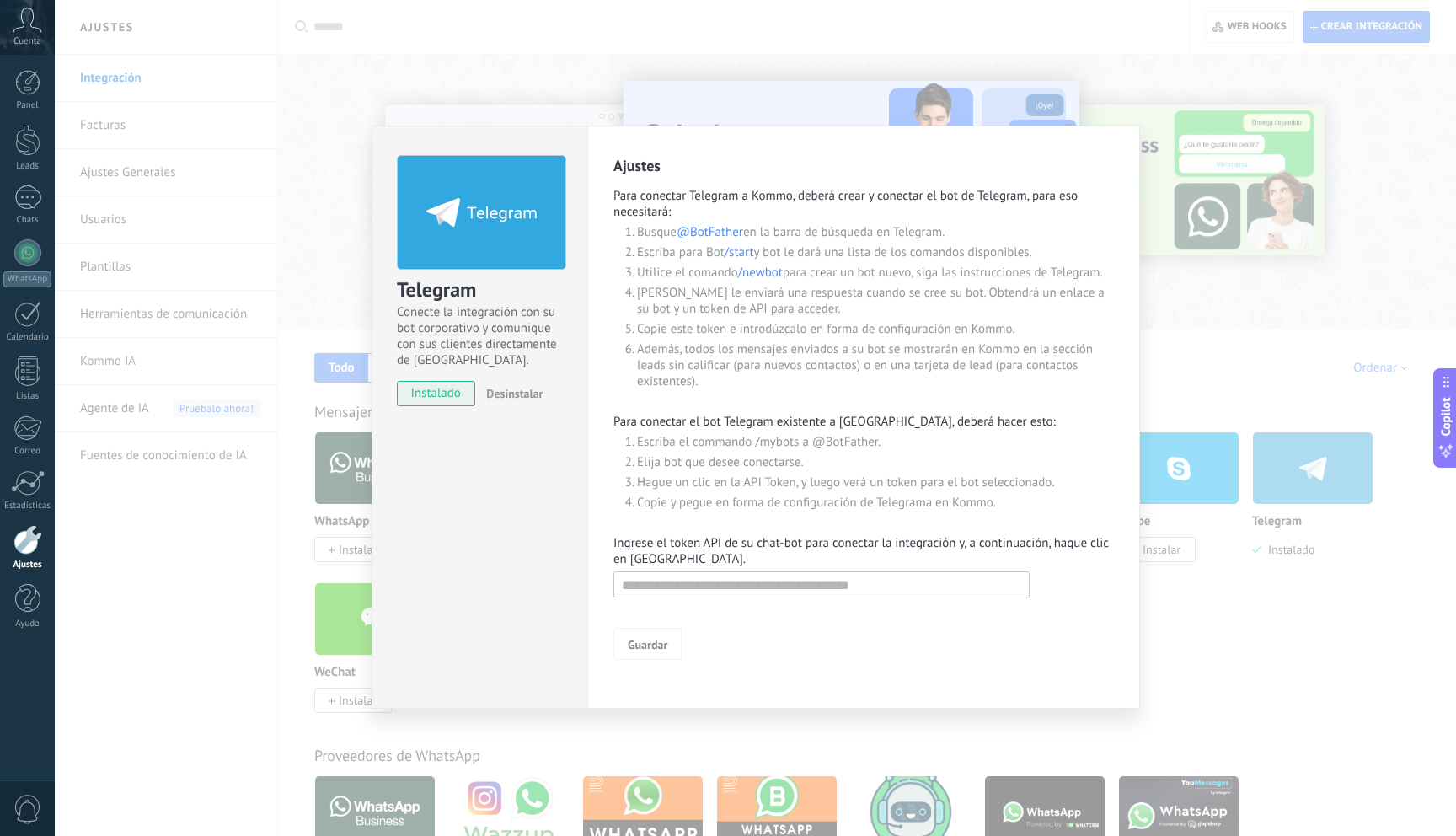
click at [431, 391] on span "instalado" at bounding box center [436, 393] width 76 height 25
click at [447, 394] on span "instalado" at bounding box center [436, 393] width 76 height 25
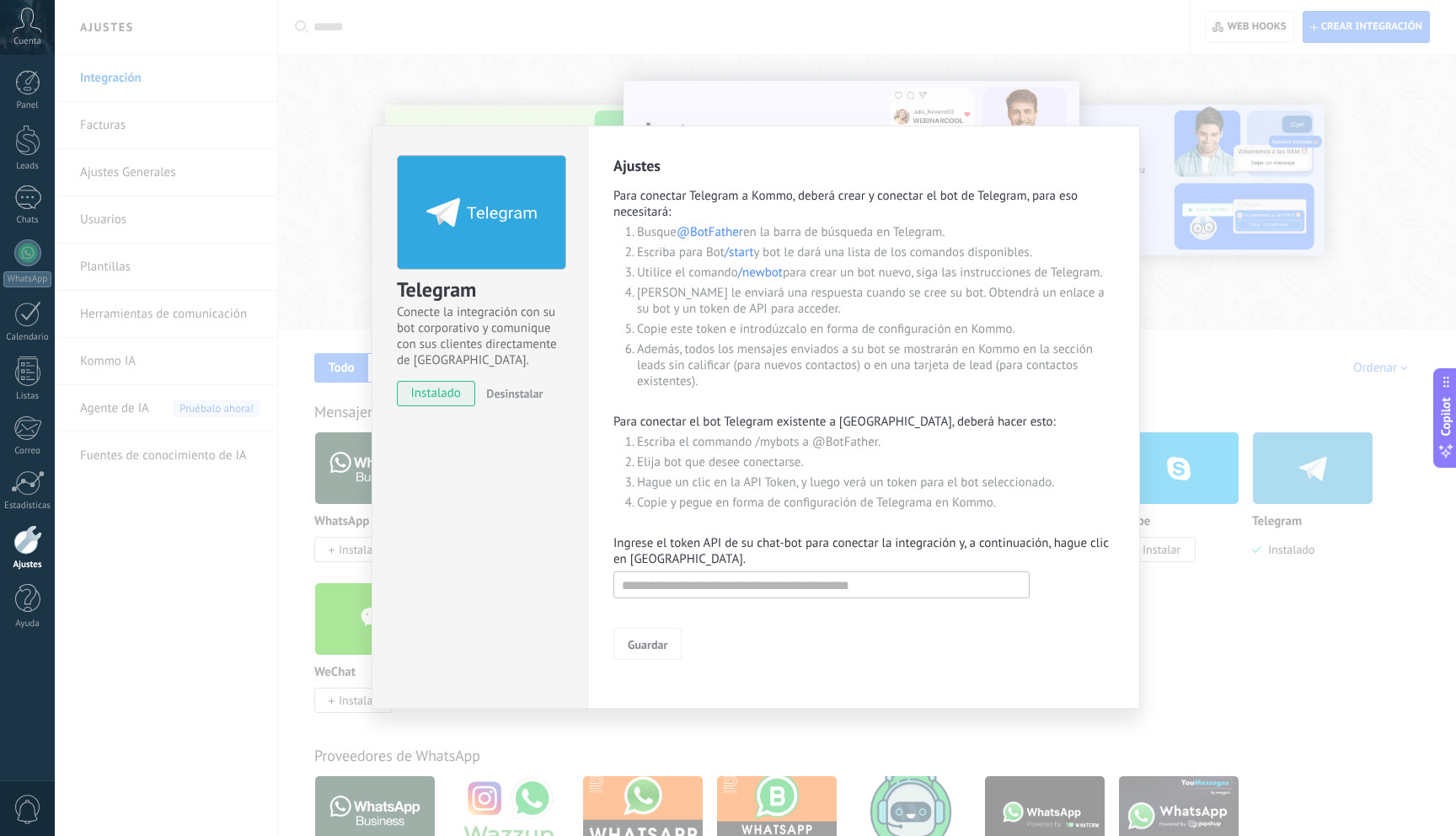
click at [783, 739] on div "Telegram Conecte la integración con su bot corporativo y comunique con sus clie…" at bounding box center [755, 418] width 1401 height 836
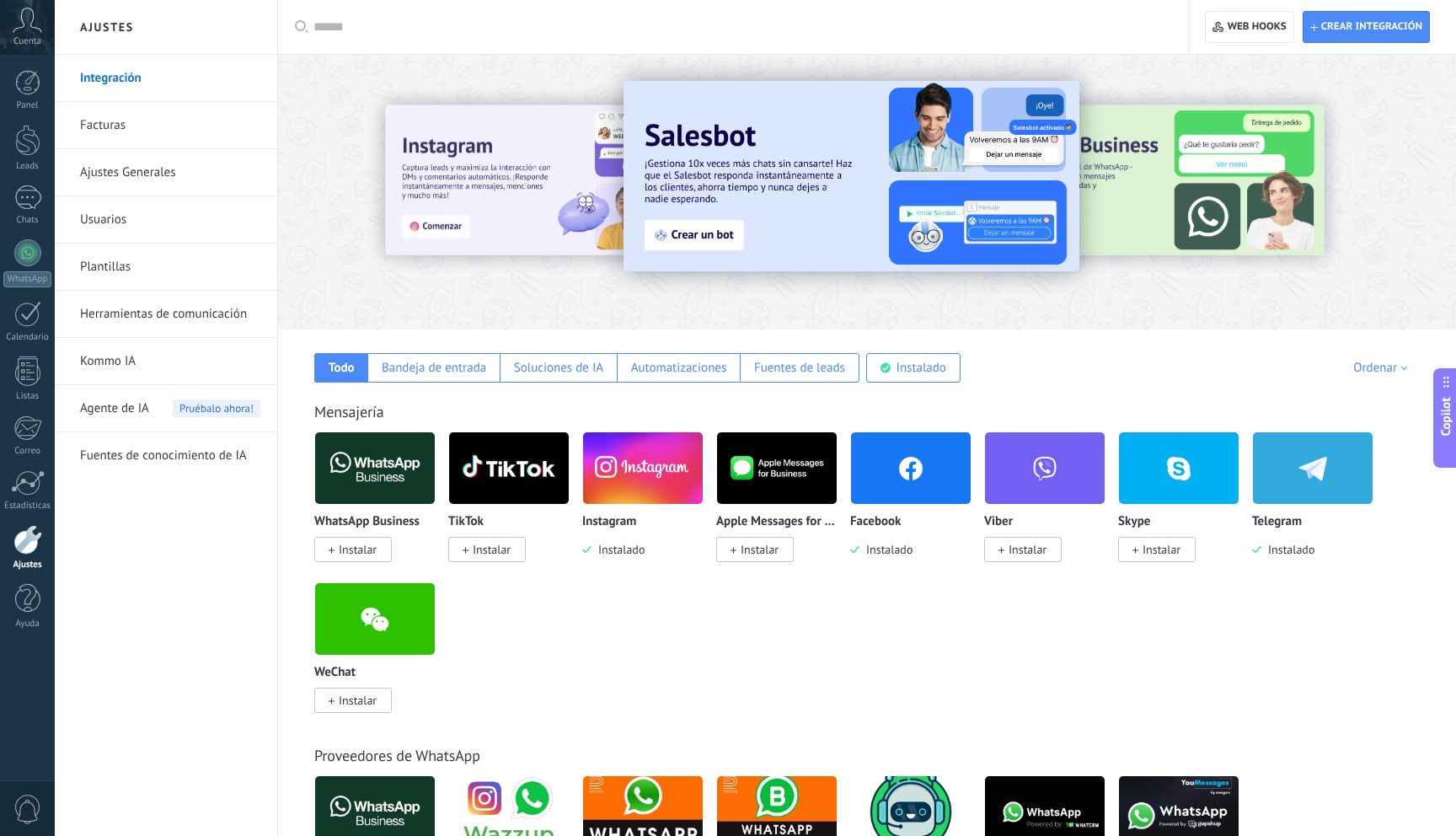
click at [25, 799] on span "0" at bounding box center [27, 810] width 28 height 29
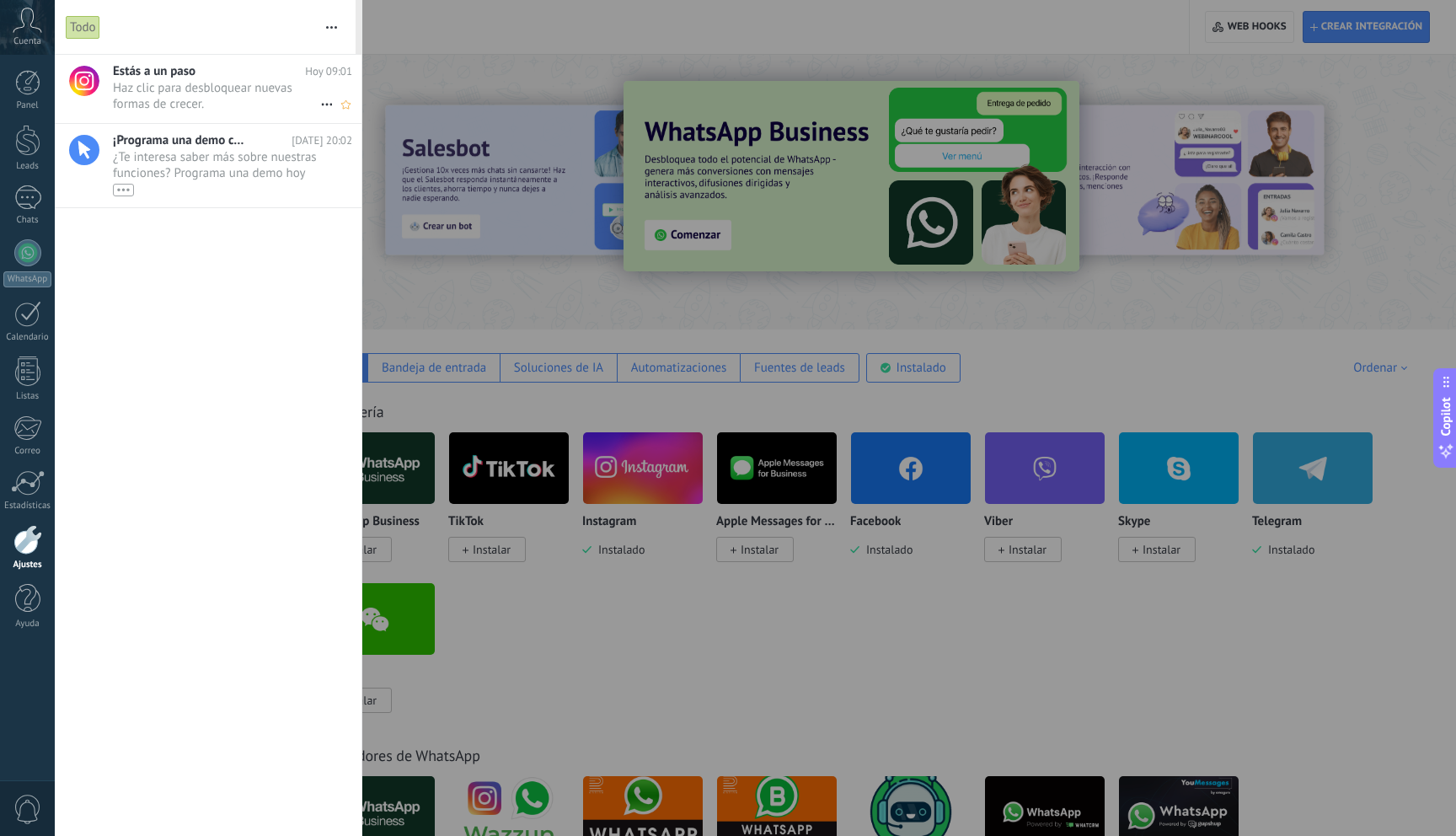
click at [241, 98] on span "Haz clic para desbloquear nuevas formas de crecer. •••" at bounding box center [217, 96] width 208 height 32
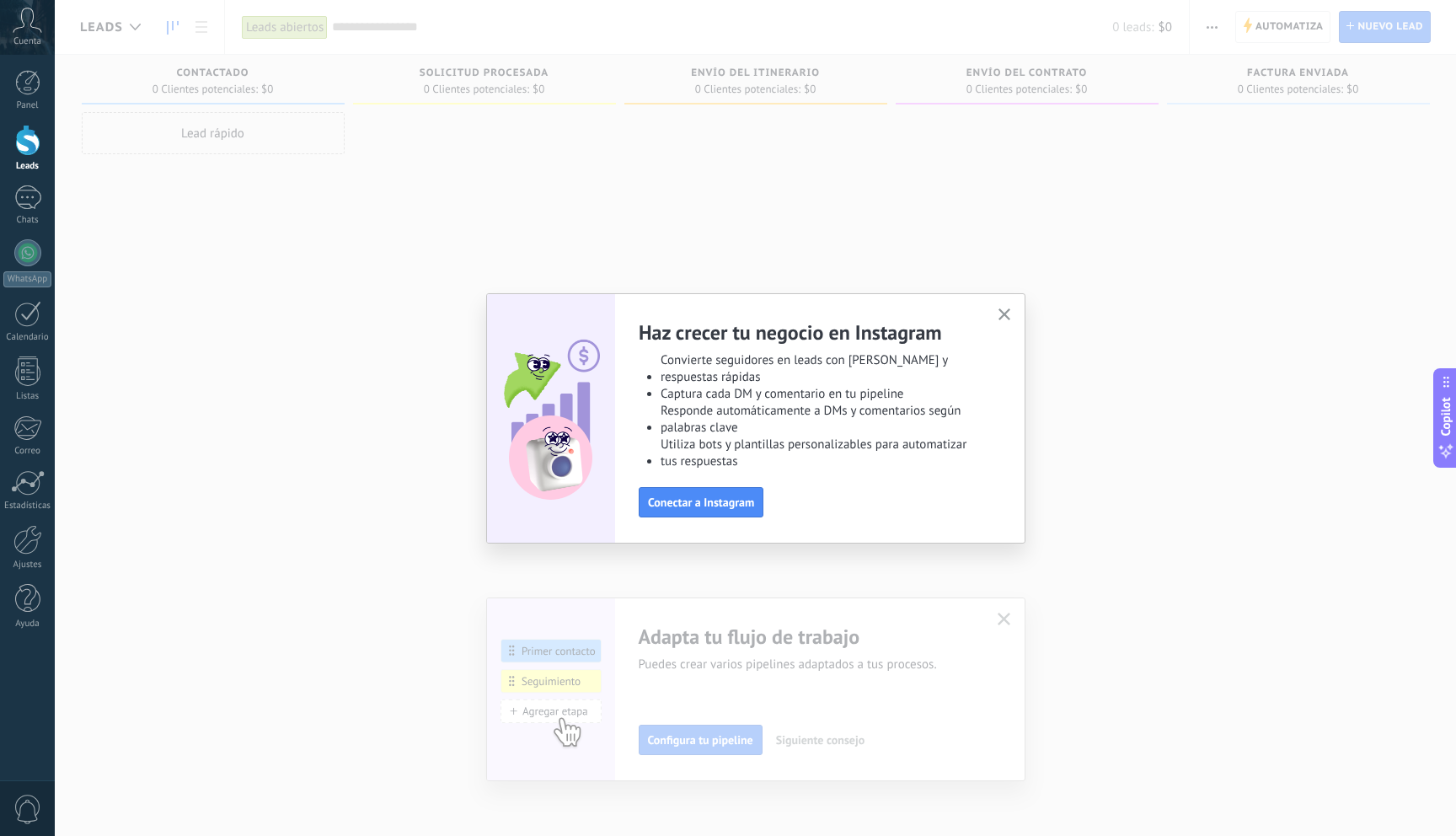
click at [1003, 316] on use "button" at bounding box center [1005, 315] width 13 height 13
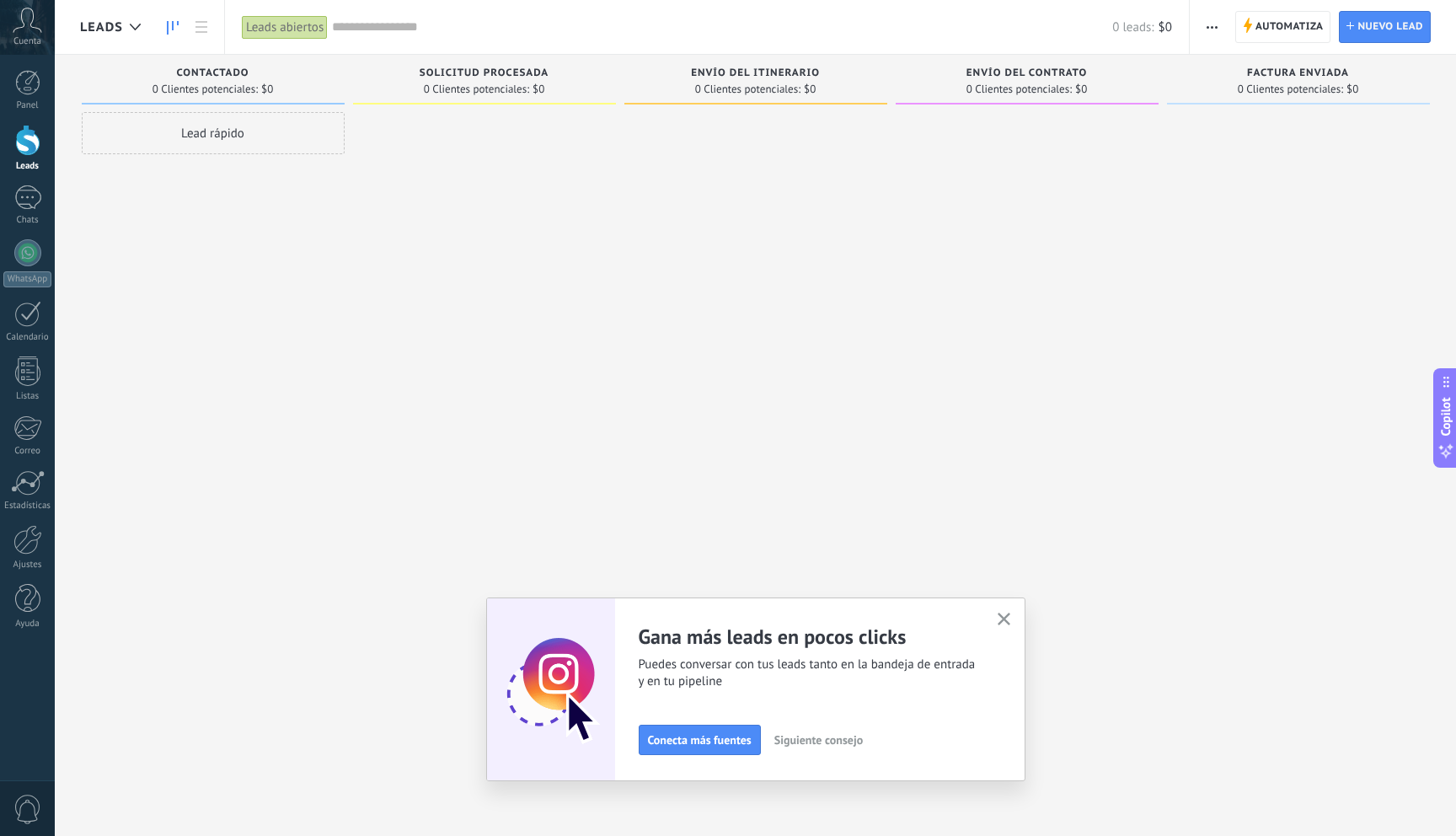
click at [26, 19] on icon at bounding box center [27, 20] width 29 height 25
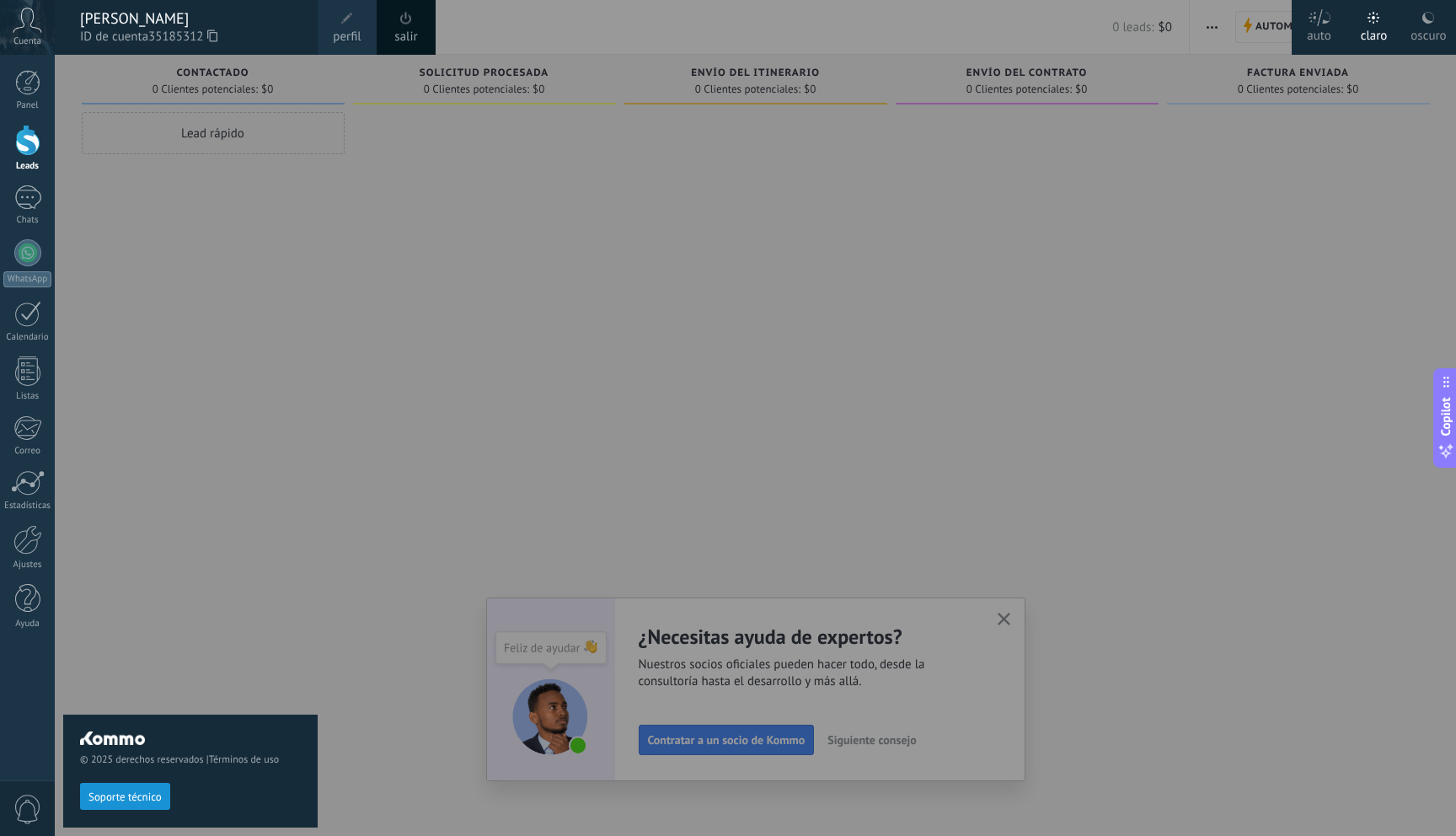
click at [821, 376] on div at bounding box center [782, 418] width 1456 height 836
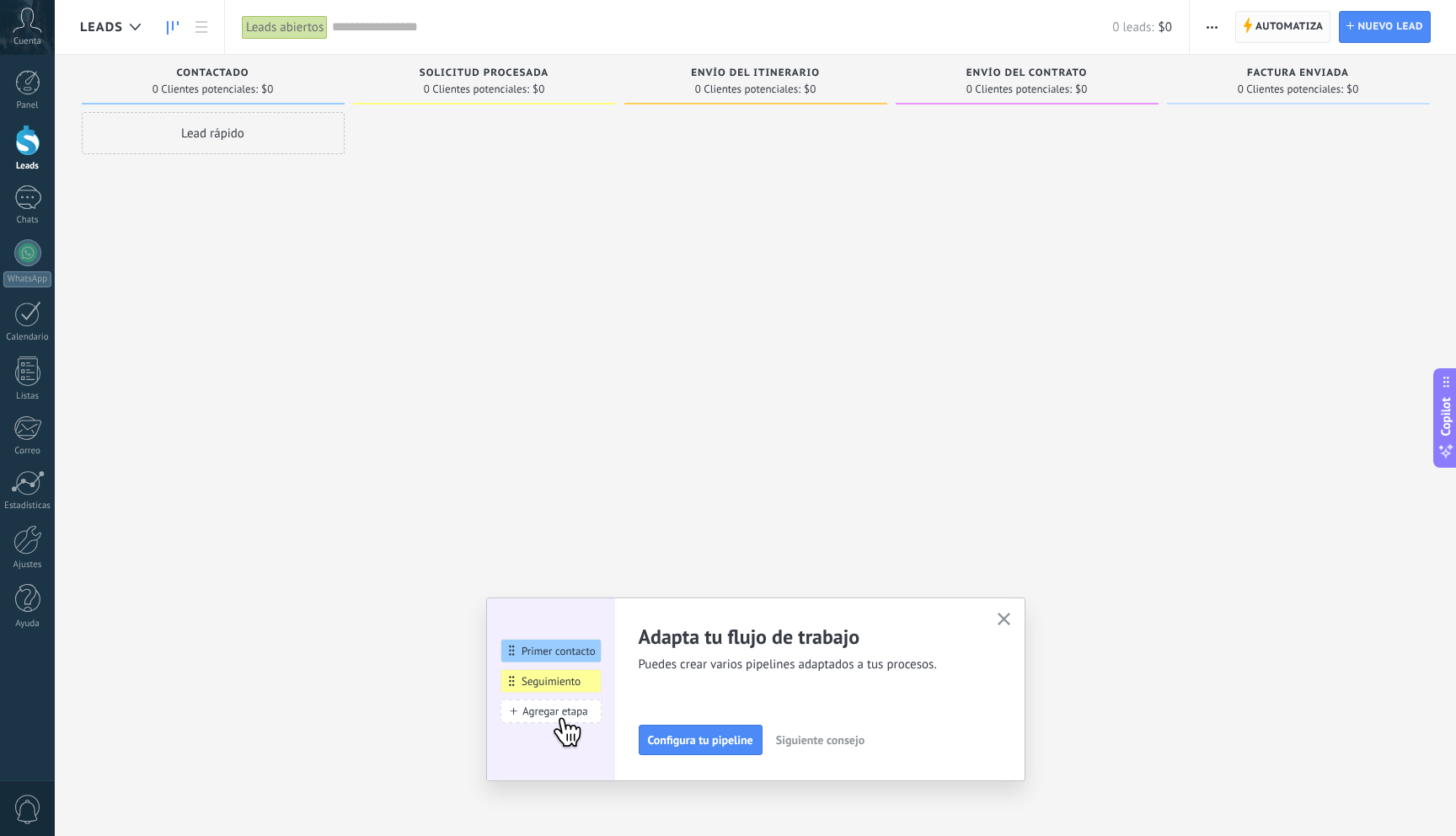
click at [1270, 32] on span "Automatiza" at bounding box center [1289, 26] width 68 height 30
